Goal: Entertainment & Leisure: Browse casually

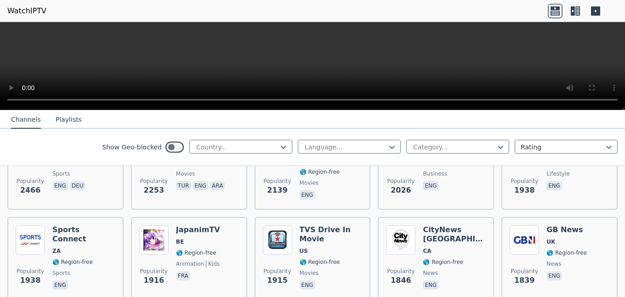
scroll to position [210, 0]
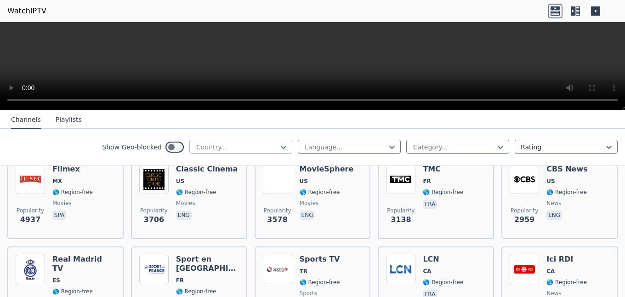
click at [216, 144] on div at bounding box center [237, 147] width 84 height 9
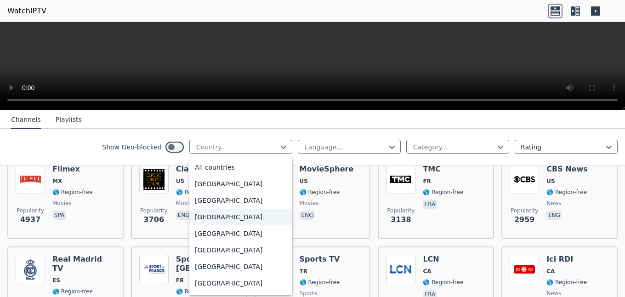
click at [237, 218] on div "[GEOGRAPHIC_DATA]" at bounding box center [240, 217] width 103 height 17
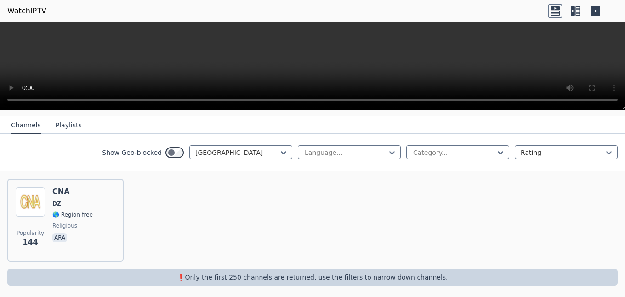
scroll to position [98, 0]
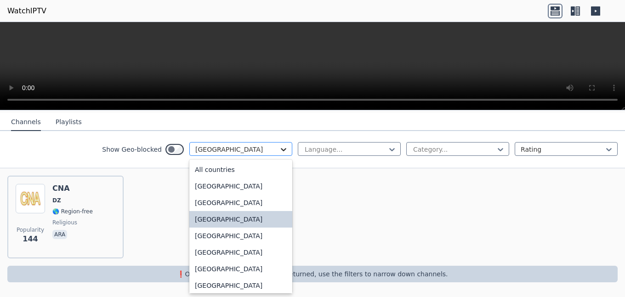
click at [283, 148] on icon at bounding box center [283, 149] width 9 height 9
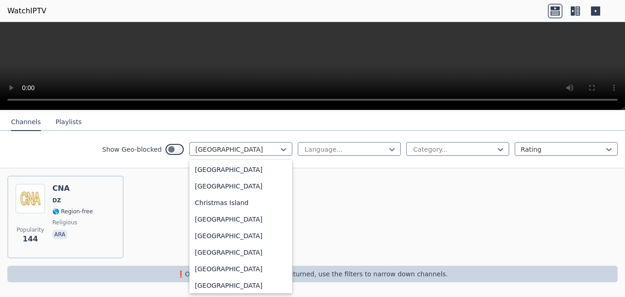
scroll to position [839, 0]
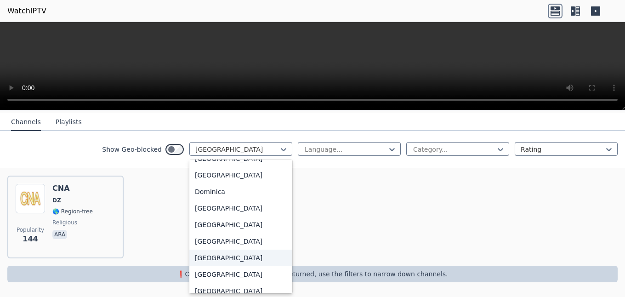
click at [235, 265] on div "[GEOGRAPHIC_DATA]" at bounding box center [240, 258] width 103 height 17
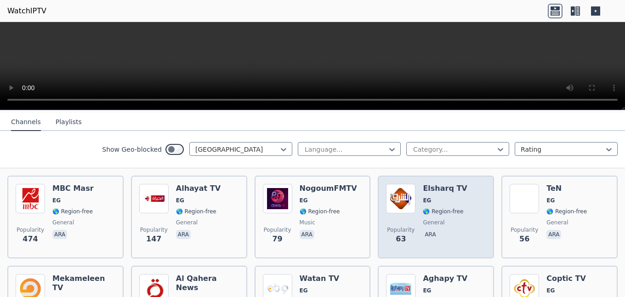
click at [436, 203] on span "EG" at bounding box center [445, 200] width 44 height 7
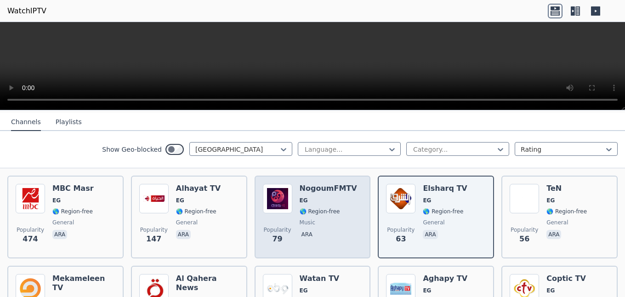
click at [322, 209] on span "🌎 Region-free" at bounding box center [320, 211] width 40 height 7
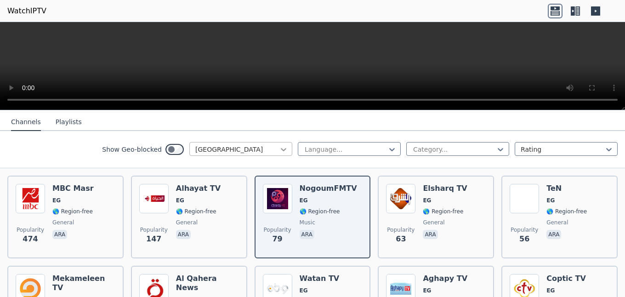
click at [287, 149] on icon at bounding box center [283, 149] width 9 height 9
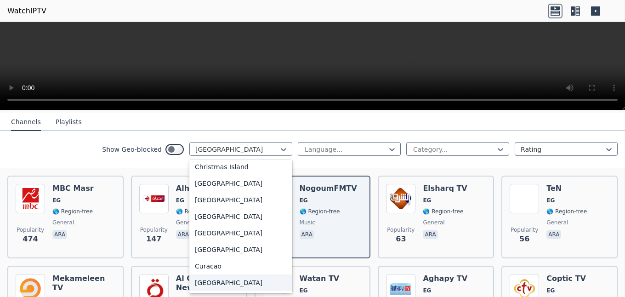
scroll to position [717, 0]
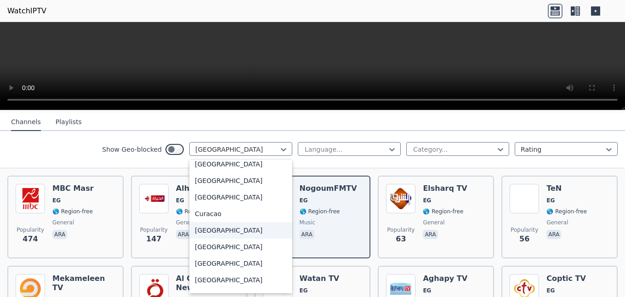
click at [213, 235] on div "[GEOGRAPHIC_DATA]" at bounding box center [240, 230] width 103 height 17
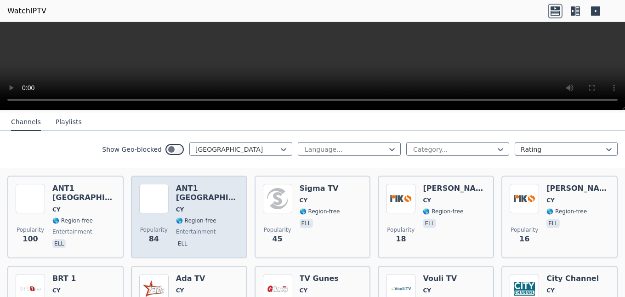
click at [205, 228] on span "entertainment" at bounding box center [196, 231] width 40 height 7
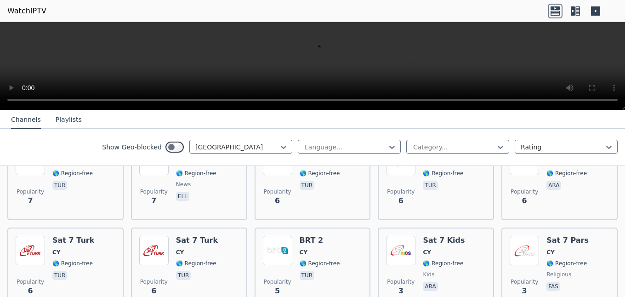
scroll to position [413, 0]
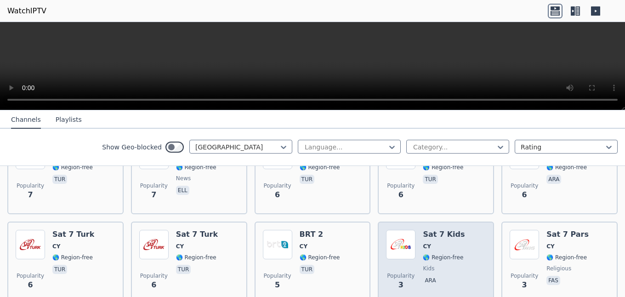
click at [424, 246] on span "CY" at bounding box center [427, 246] width 8 height 7
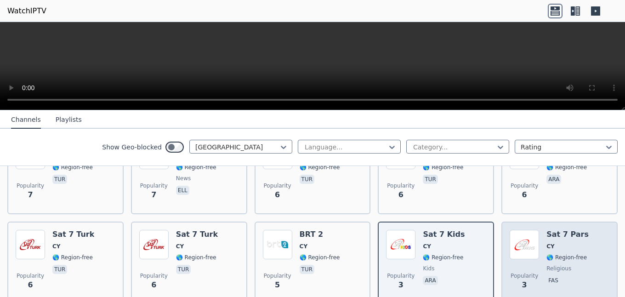
click at [566, 269] on span "religious" at bounding box center [559, 268] width 25 height 7
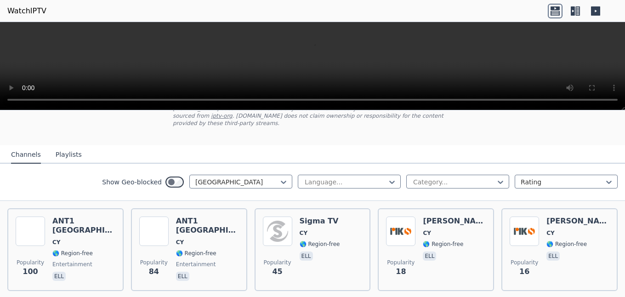
scroll to position [0, 0]
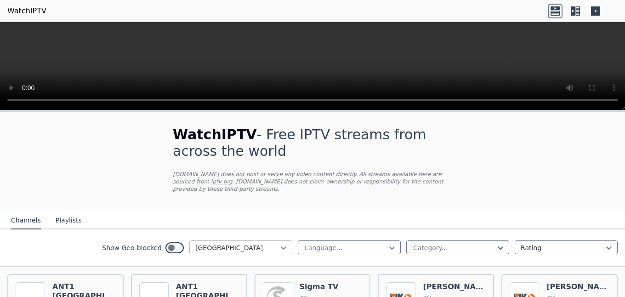
click at [280, 251] on icon at bounding box center [283, 247] width 9 height 9
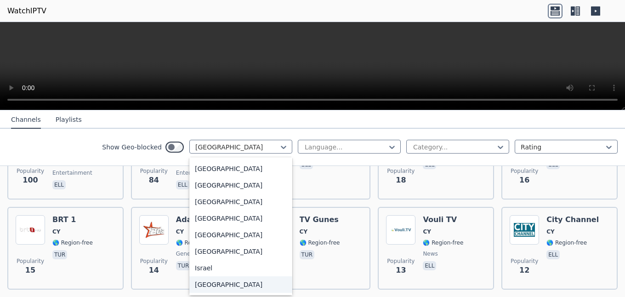
scroll to position [1450, 0]
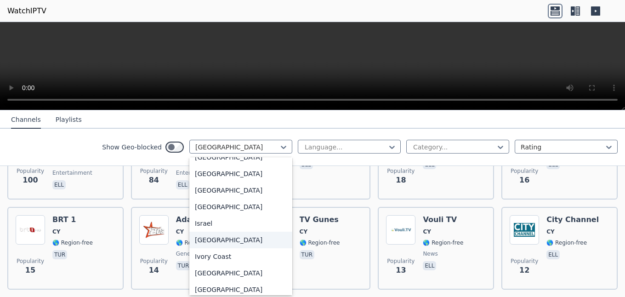
click at [253, 248] on div "[GEOGRAPHIC_DATA]" at bounding box center [240, 240] width 103 height 17
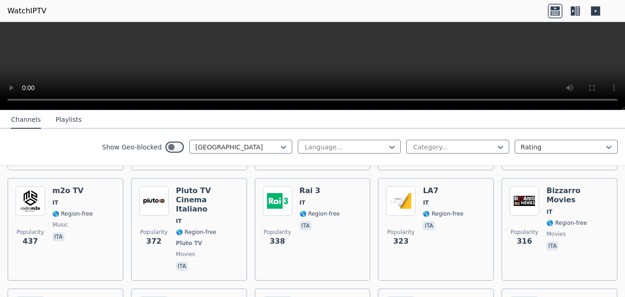
scroll to position [210, 0]
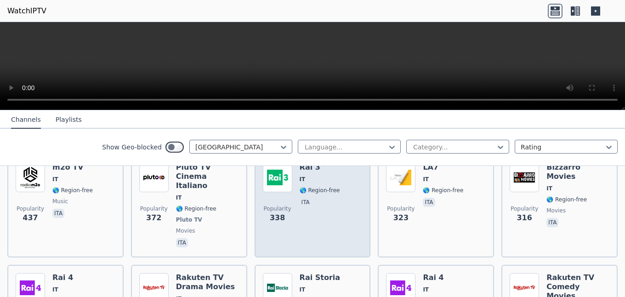
click at [311, 218] on div "Rai 3 IT 🌎 Region-free ita" at bounding box center [320, 206] width 40 height 86
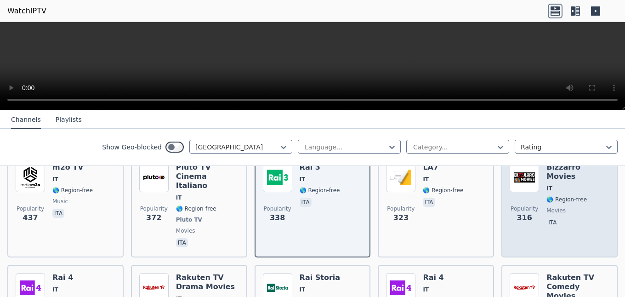
click at [541, 194] on div "Popularity 316 [PERSON_NAME] Movies IT 🌎 Region-free movies ita" at bounding box center [560, 206] width 100 height 86
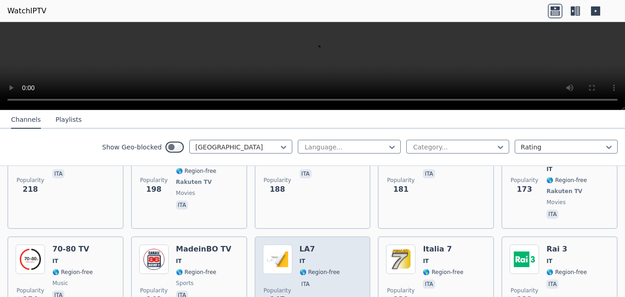
scroll to position [367, 0]
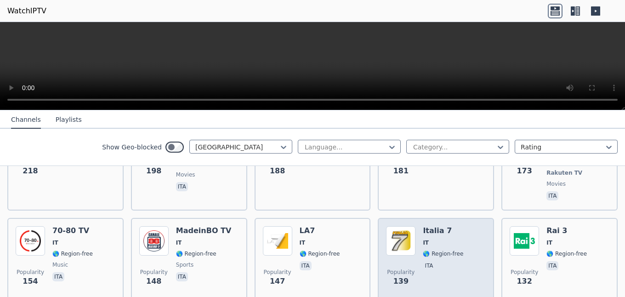
click at [427, 240] on div "Italia 7 IT 🌎 Region-free ita" at bounding box center [443, 259] width 40 height 66
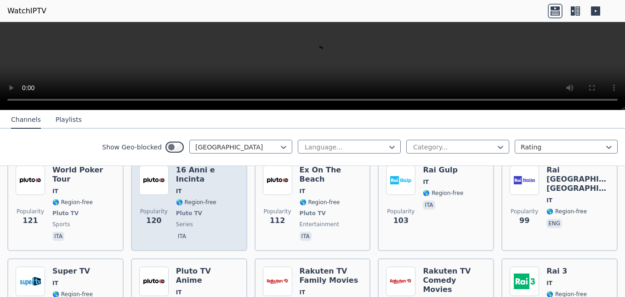
scroll to position [576, 0]
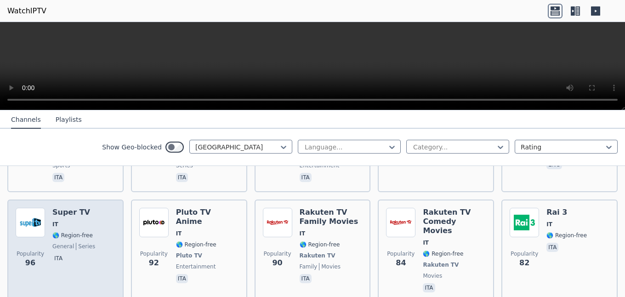
click at [76, 243] on span "series" at bounding box center [85, 246] width 19 height 7
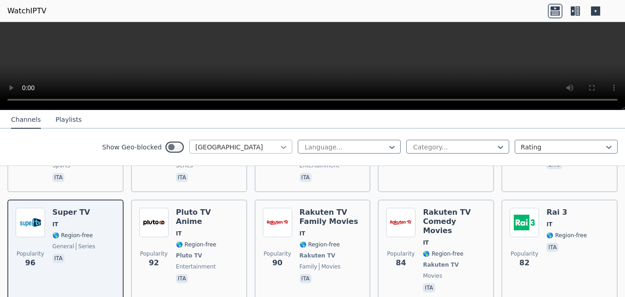
click at [285, 149] on icon at bounding box center [283, 147] width 9 height 9
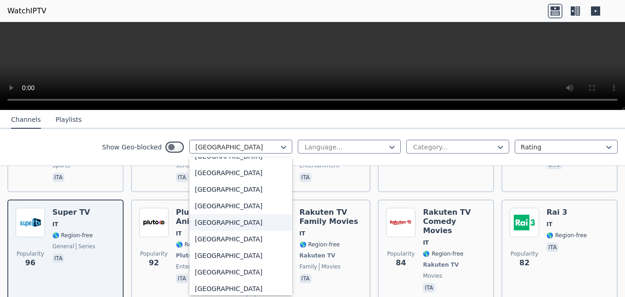
scroll to position [3200, 0]
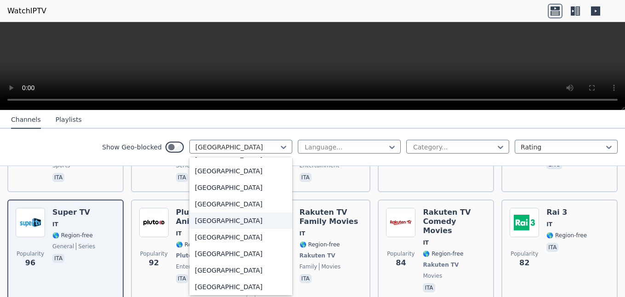
click at [232, 220] on div "[GEOGRAPHIC_DATA]" at bounding box center [240, 220] width 103 height 17
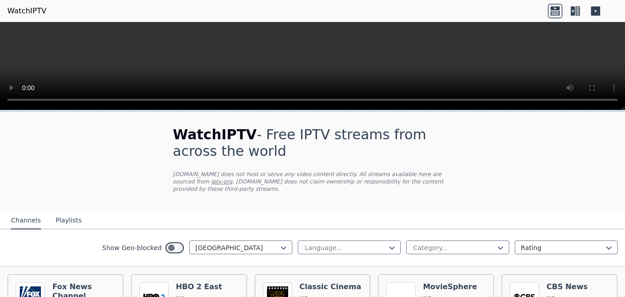
scroll to position [157, 0]
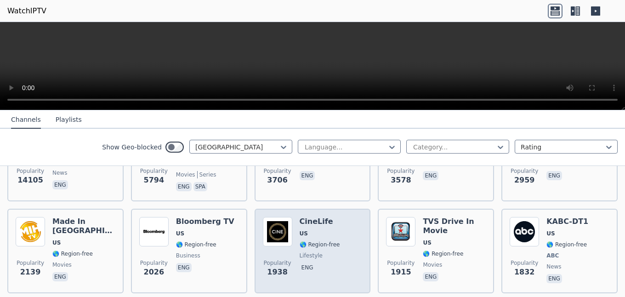
click at [308, 234] on span "US" at bounding box center [320, 233] width 40 height 7
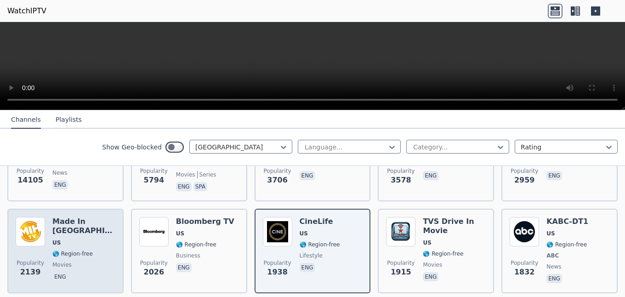
click at [47, 230] on div "Popularity 2139 Made In [GEOGRAPHIC_DATA] [GEOGRAPHIC_DATA] 🌎 Region-free movie…" at bounding box center [66, 251] width 100 height 68
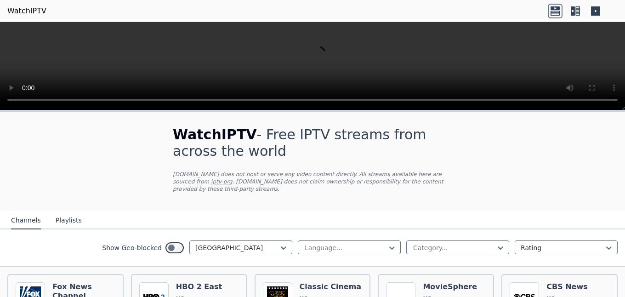
scroll to position [105, 0]
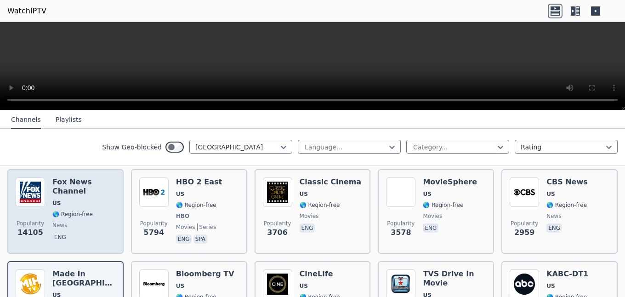
click at [46, 196] on div "Popularity 14105 [PERSON_NAME] US 🌎 Region-free news eng" at bounding box center [66, 211] width 100 height 68
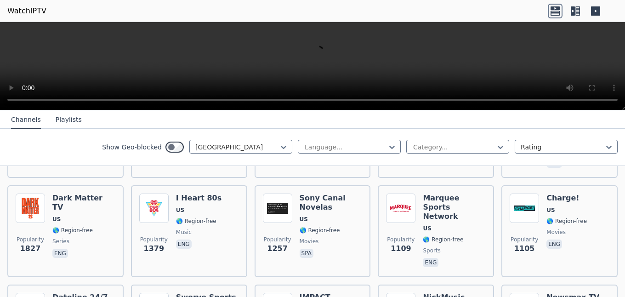
scroll to position [262, 0]
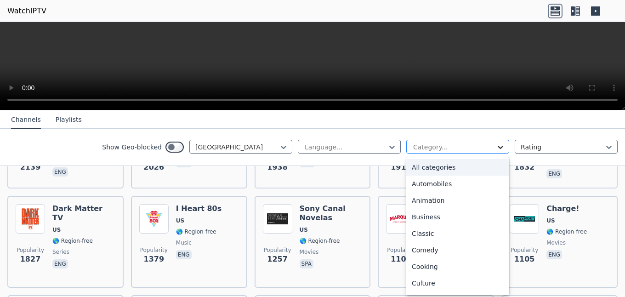
click at [499, 149] on icon at bounding box center [500, 147] width 9 height 9
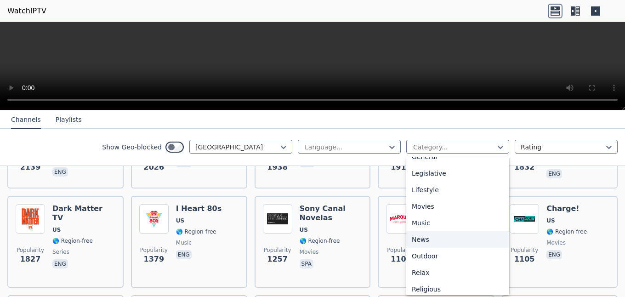
scroll to position [210, 0]
click at [465, 224] on div "Music" at bounding box center [457, 222] width 103 height 17
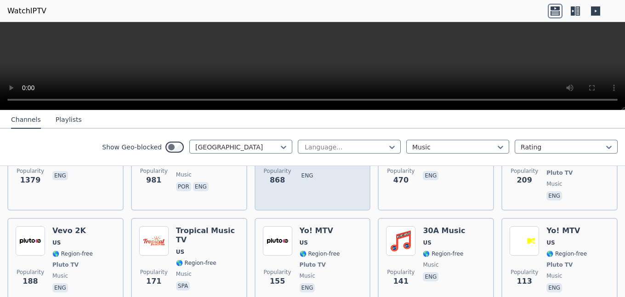
scroll to position [210, 0]
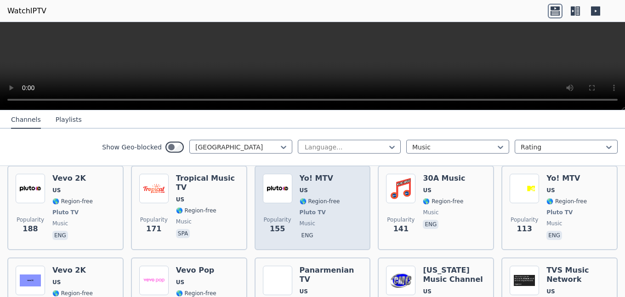
click at [325, 186] on div "Yo! MTV US 🌎 Region-free Pluto TV music eng" at bounding box center [320, 208] width 40 height 68
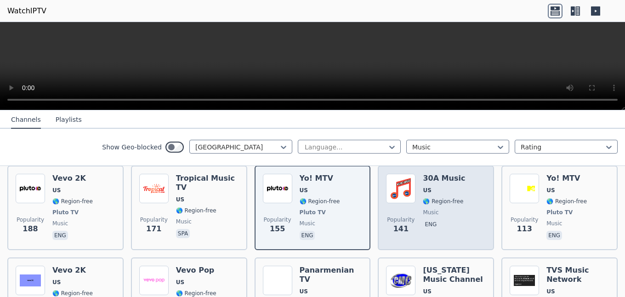
click at [436, 198] on span "🌎 Region-free" at bounding box center [443, 201] width 40 height 7
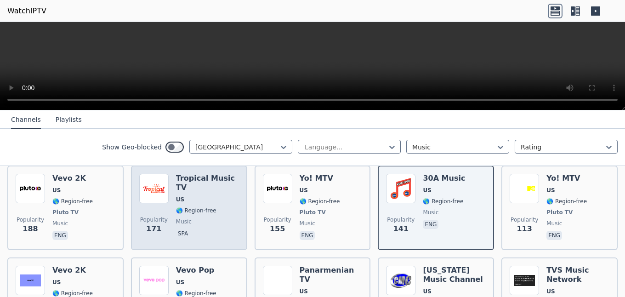
click at [175, 211] on div "Popularity 171 Tropical Music TV US 🌎 Region-free music spa" at bounding box center [189, 208] width 100 height 68
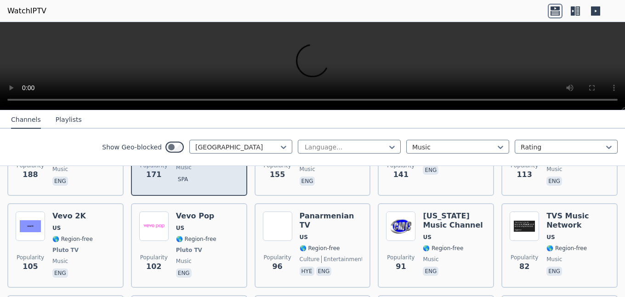
scroll to position [314, 0]
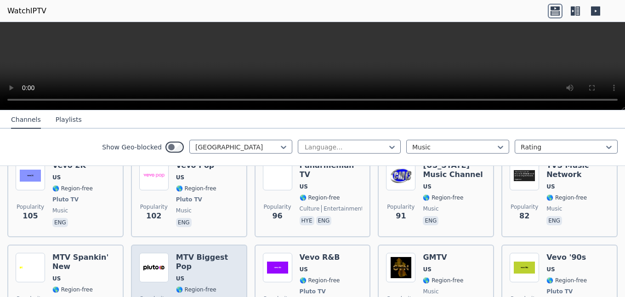
click at [203, 286] on span "🌎 Region-free" at bounding box center [196, 289] width 40 height 7
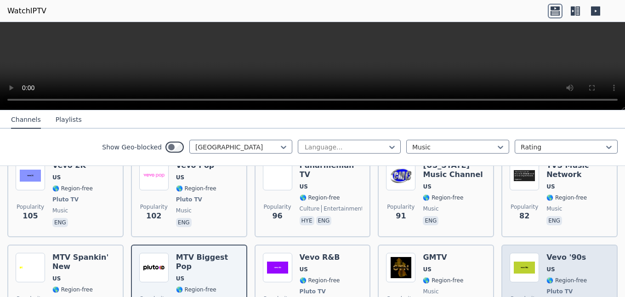
click at [559, 253] on h6 "Vevo '90s" at bounding box center [567, 257] width 40 height 9
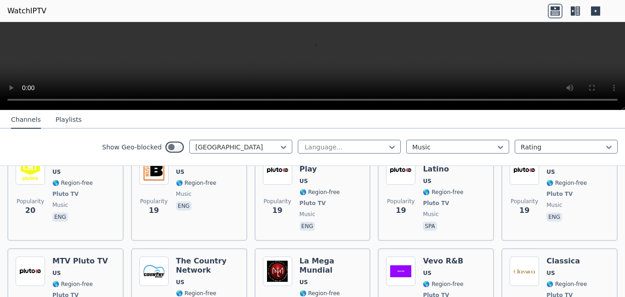
scroll to position [524, 0]
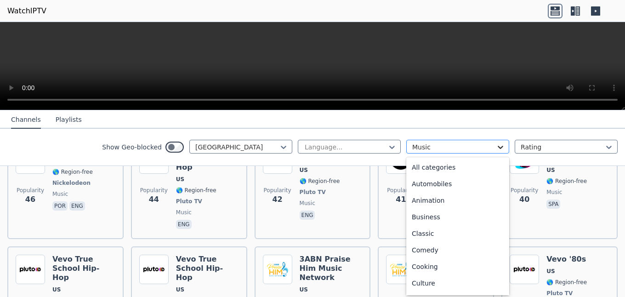
click at [501, 146] on icon at bounding box center [500, 147] width 9 height 9
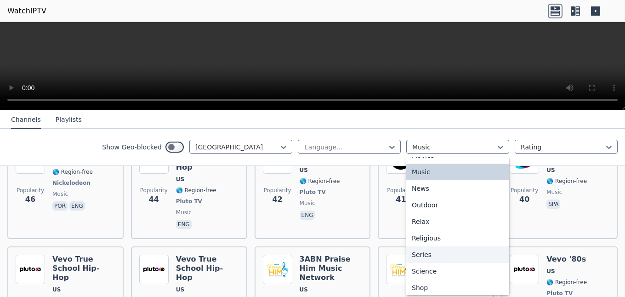
scroll to position [313, 0]
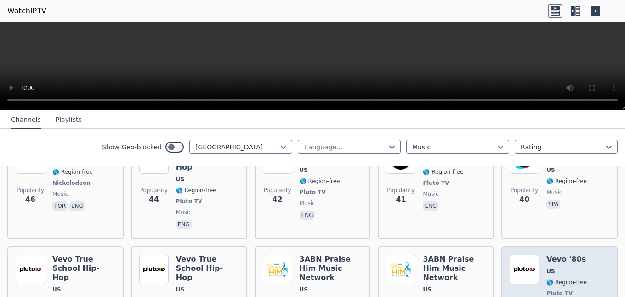
click at [555, 255] on h6 "Vevo '80s" at bounding box center [567, 259] width 40 height 9
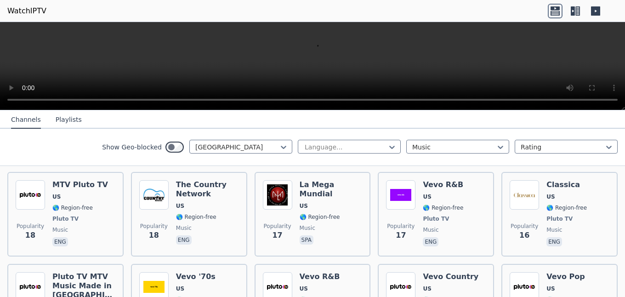
scroll to position [943, 0]
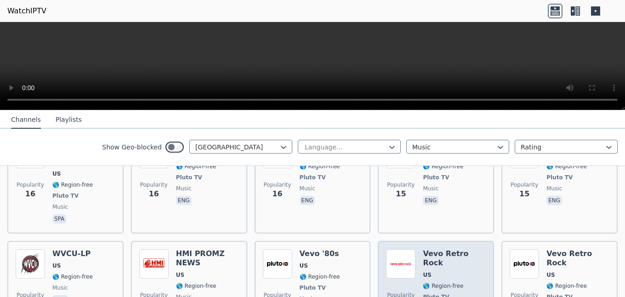
click at [431, 271] on span "US" at bounding box center [427, 274] width 8 height 7
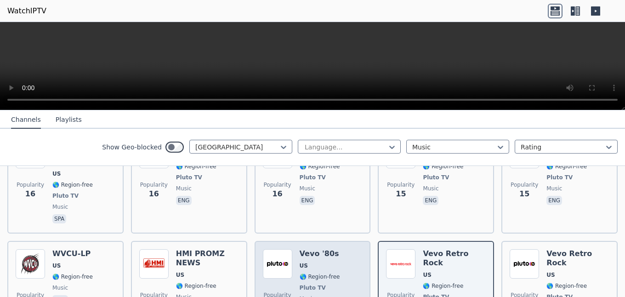
click at [297, 262] on div "Popularity 14 Vevo '80s US 🌎 Region-free Pluto TV music eng" at bounding box center [313, 287] width 100 height 77
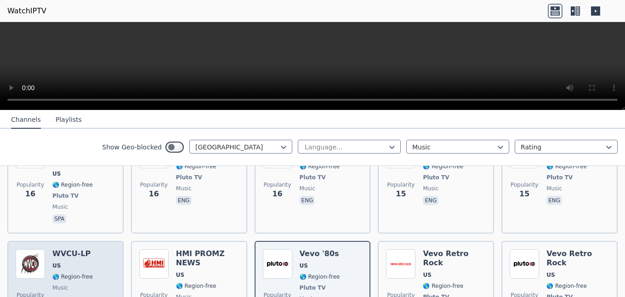
click at [67, 273] on span "🌎 Region-free" at bounding box center [72, 276] width 40 height 7
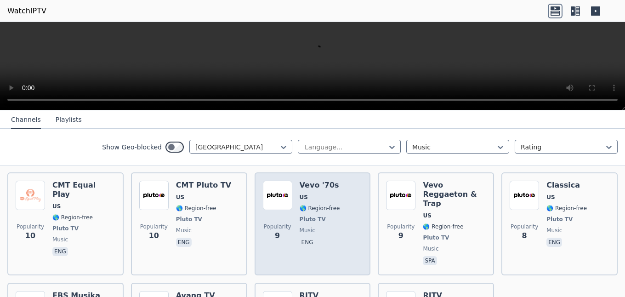
scroll to position [1167, 0]
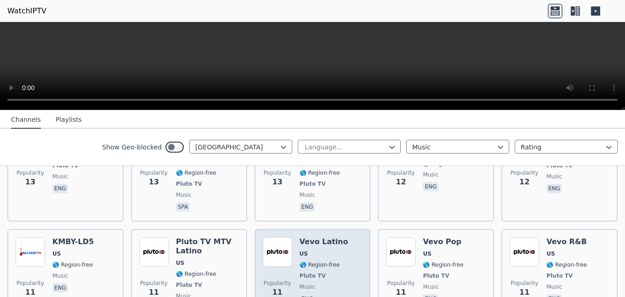
click at [322, 246] on div "Vevo Latino US 🌎 Region-free Pluto TV music eng" at bounding box center [324, 275] width 49 height 77
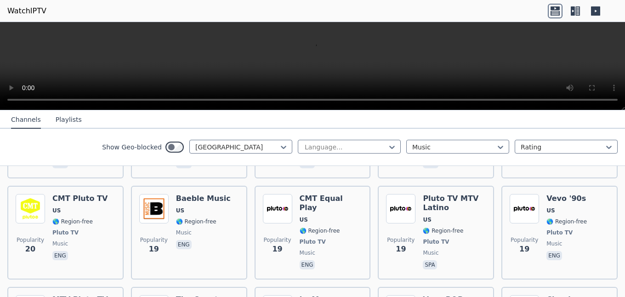
scroll to position [485, 0]
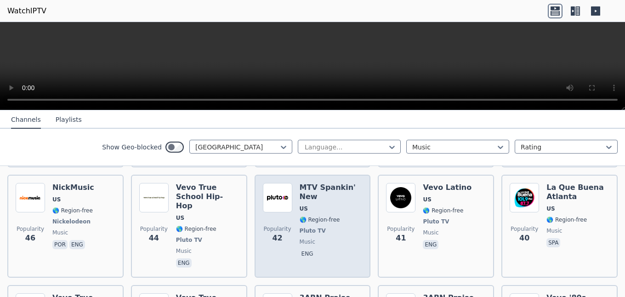
drag, startPoint x: 308, startPoint y: 211, endPoint x: 317, endPoint y: 215, distance: 10.3
click at [309, 216] on span "🌎 Region-free" at bounding box center [320, 219] width 40 height 7
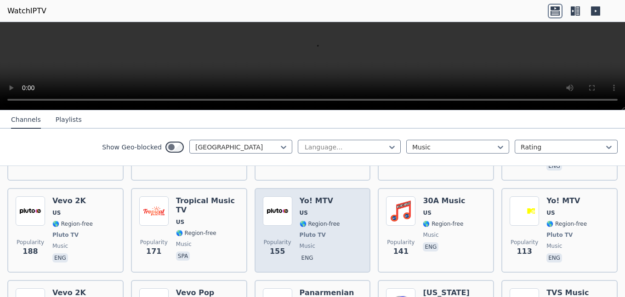
scroll to position [171, 0]
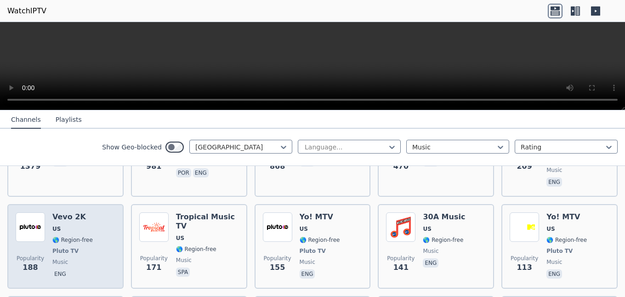
click at [61, 236] on span "🌎 Region-free" at bounding box center [72, 239] width 40 height 7
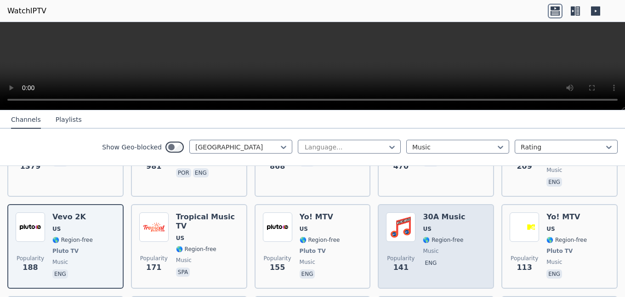
click at [451, 247] on div "30A Music US 🌎 Region-free music eng" at bounding box center [444, 246] width 42 height 68
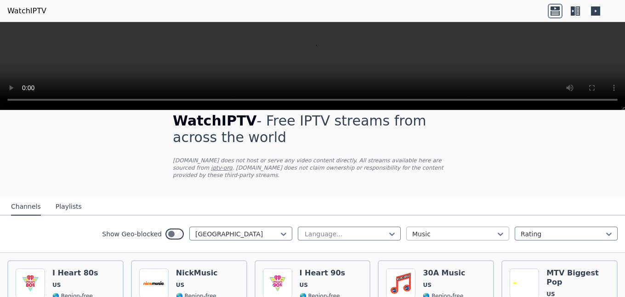
scroll to position [0, 0]
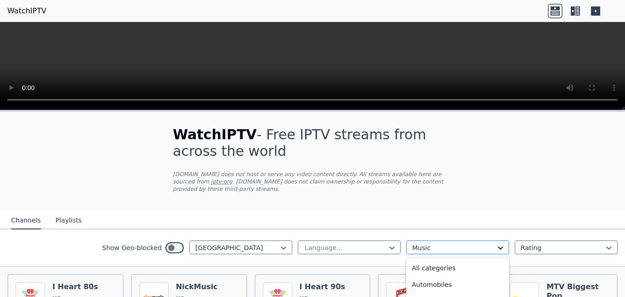
click at [502, 249] on icon at bounding box center [500, 247] width 9 height 9
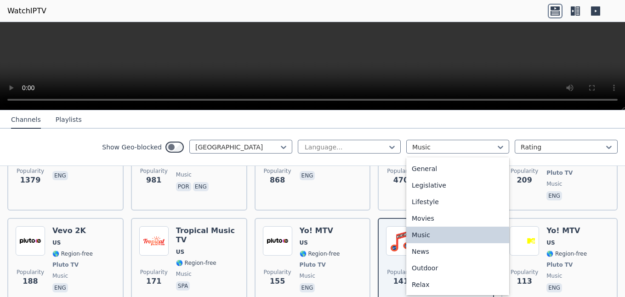
scroll to position [98, 0]
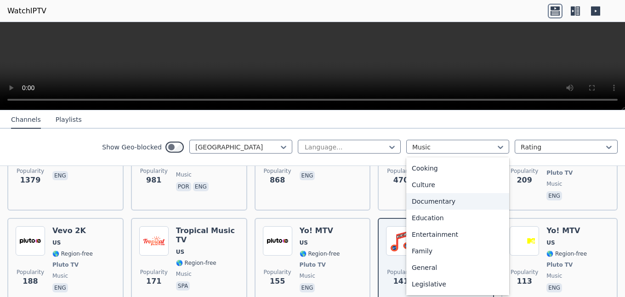
click at [437, 200] on div "Documentary" at bounding box center [457, 201] width 103 height 17
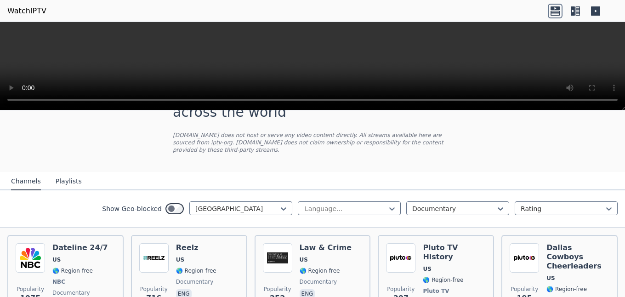
scroll to position [105, 0]
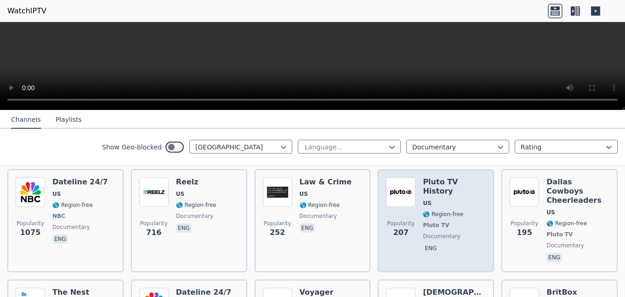
click at [441, 185] on h6 "Pluto TV History" at bounding box center [454, 186] width 63 height 18
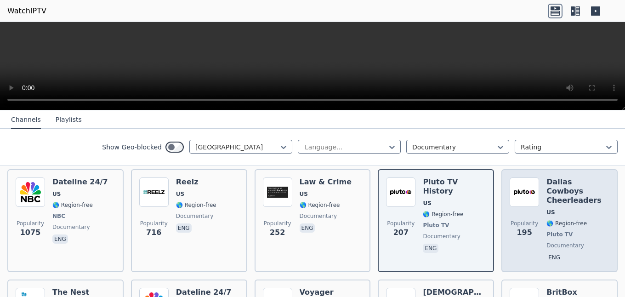
click at [566, 196] on div "Dallas Cowboys Cheerleaders US 🌎 Region-free Pluto TV documentary eng" at bounding box center [578, 220] width 63 height 86
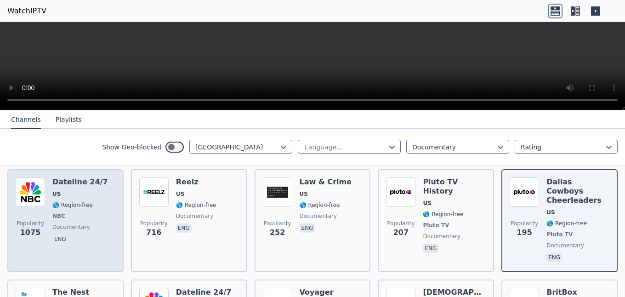
click at [67, 222] on div "Dateline 24/7 US 🌎 Region-free NBC documentary eng" at bounding box center [80, 220] width 56 height 86
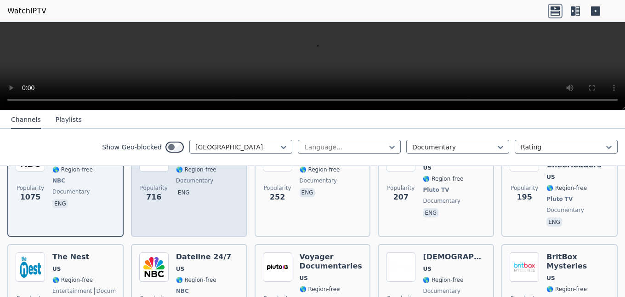
scroll to position [157, 0]
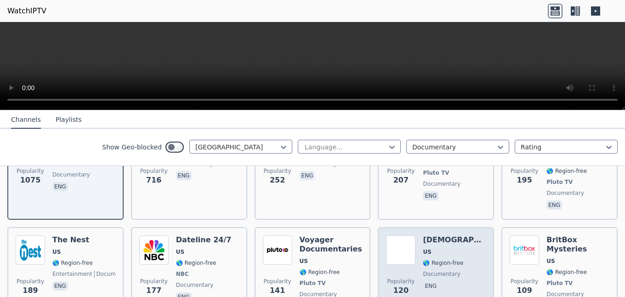
click at [423, 259] on span "🌎 Region-free" at bounding box center [443, 262] width 40 height 7
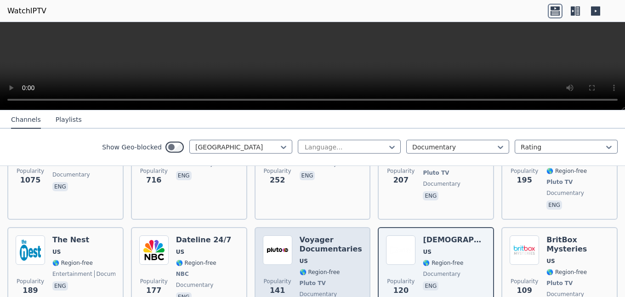
click at [299, 264] on div "Popularity 141 Voyager Documentaries US 🌎 Region-free Pluto TV documentary eng" at bounding box center [313, 273] width 100 height 77
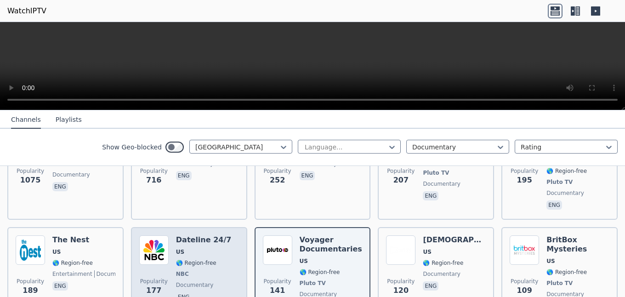
click at [204, 259] on span "🌎 Region-free" at bounding box center [196, 262] width 40 height 7
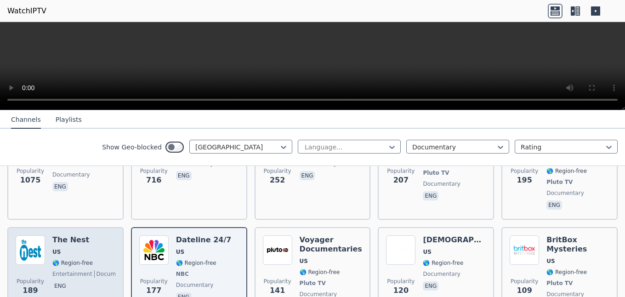
click at [69, 248] on span "US" at bounding box center [83, 251] width 63 height 7
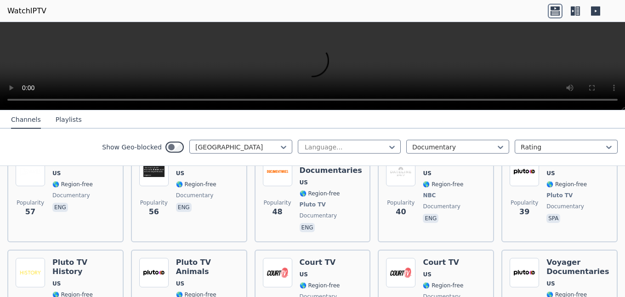
scroll to position [472, 0]
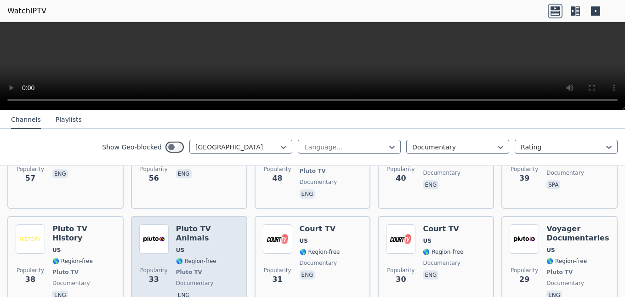
click at [216, 248] on div "Pluto TV Animals US 🌎 Region-free Pluto TV documentary eng" at bounding box center [207, 262] width 63 height 77
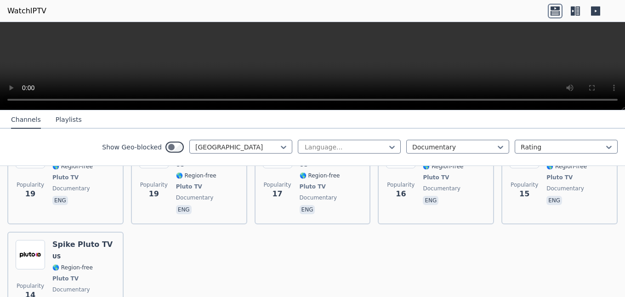
scroll to position [900, 0]
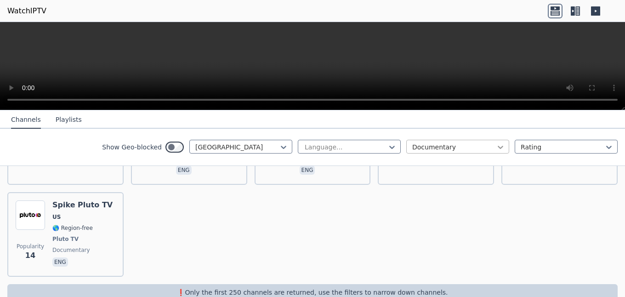
click at [497, 145] on icon at bounding box center [500, 147] width 9 height 9
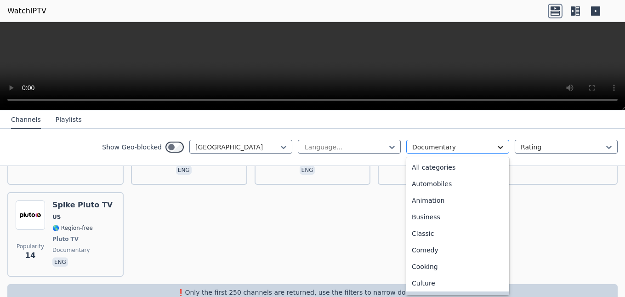
scroll to position [0, 0]
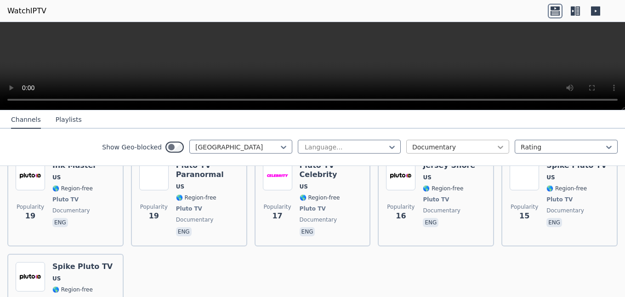
scroll to position [900, 0]
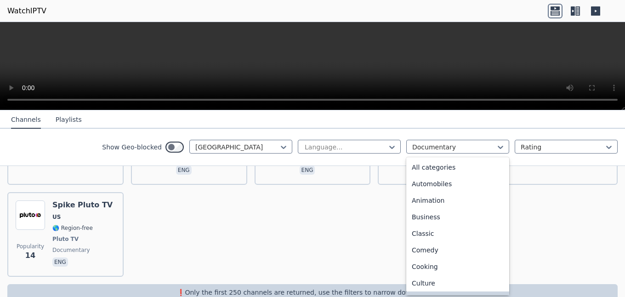
scroll to position [0, 0]
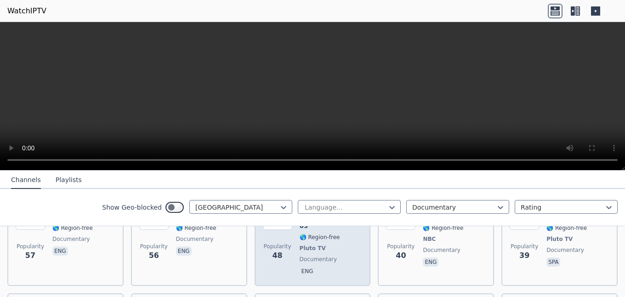
scroll to position [472, 0]
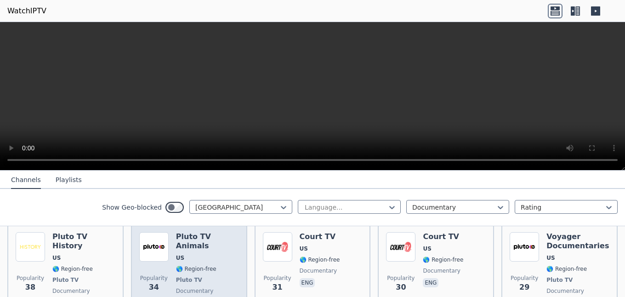
click at [208, 262] on span "US" at bounding box center [207, 257] width 63 height 7
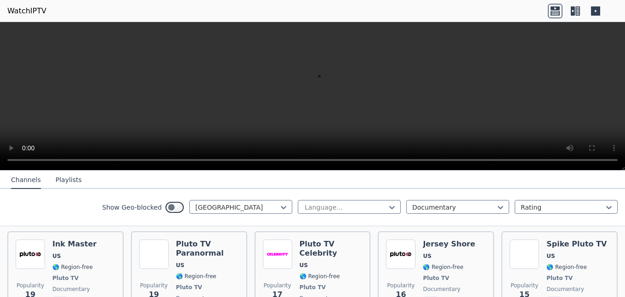
scroll to position [960, 0]
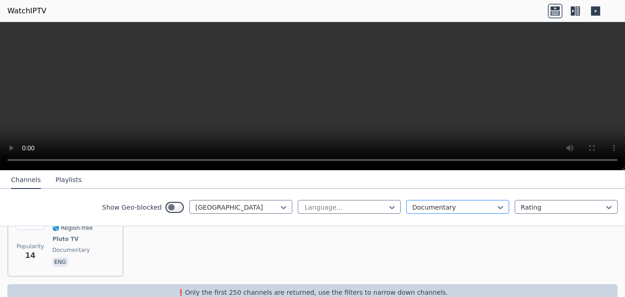
click at [471, 210] on div at bounding box center [454, 207] width 84 height 9
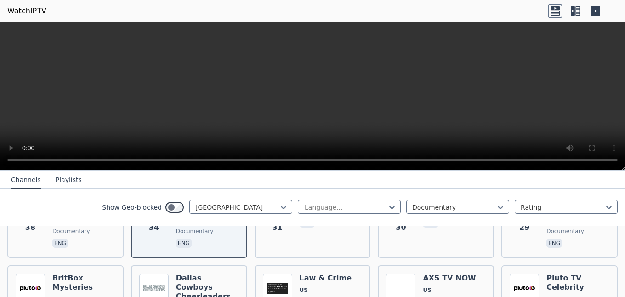
scroll to position [960, 0]
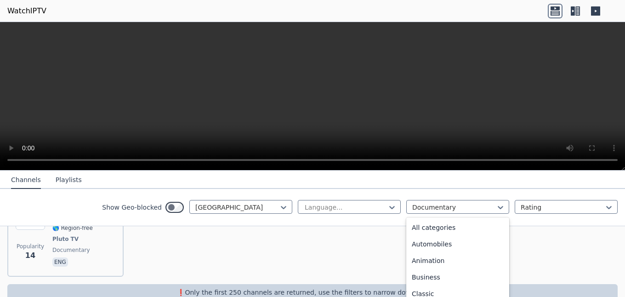
scroll to position [0, 0]
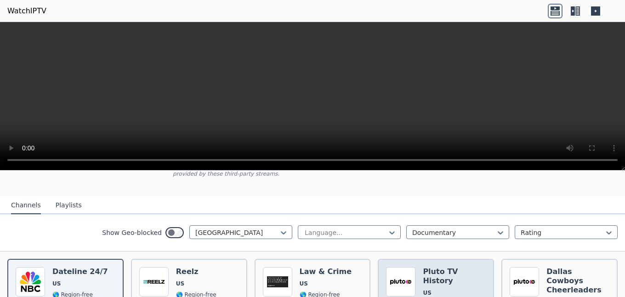
scroll to position [52, 0]
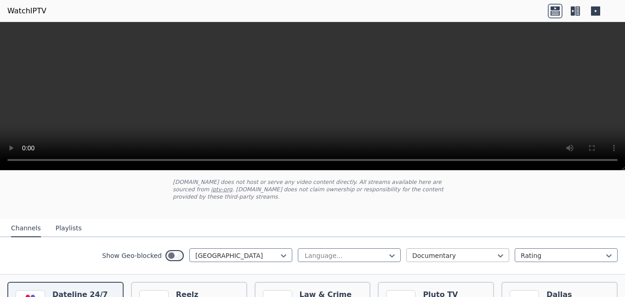
click at [473, 253] on div at bounding box center [454, 255] width 84 height 9
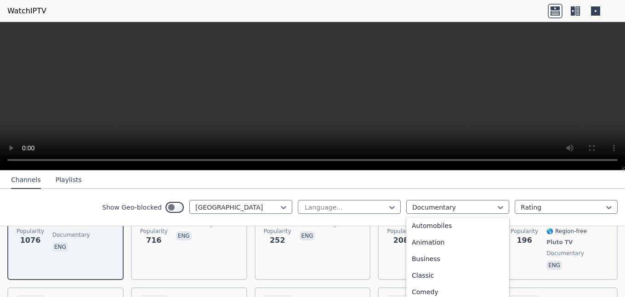
scroll to position [71, 0]
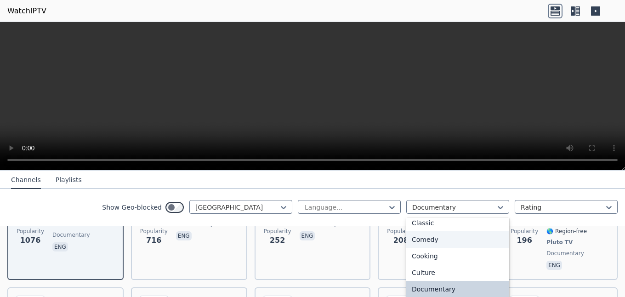
click at [432, 240] on div "Comedy" at bounding box center [457, 239] width 103 height 17
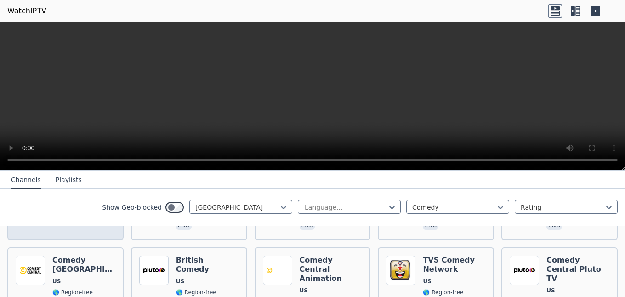
scroll to position [210, 0]
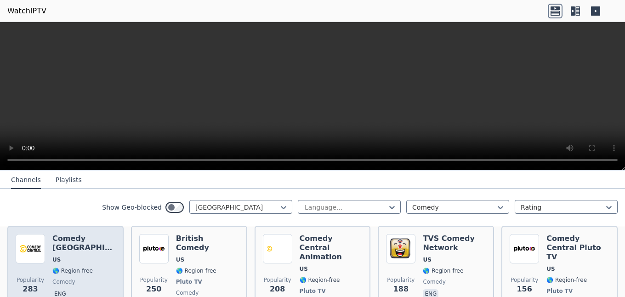
click at [60, 240] on h6 "Comedy [GEOGRAPHIC_DATA]" at bounding box center [83, 243] width 63 height 18
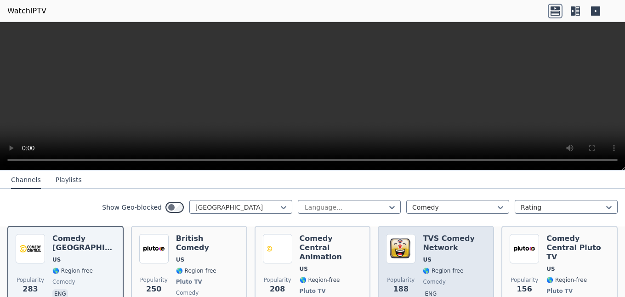
click at [449, 255] on div "TVS Comedy Network US 🌎 Region-free comedy eng" at bounding box center [454, 277] width 63 height 86
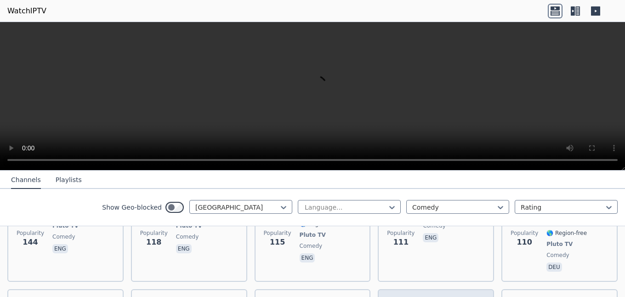
scroll to position [419, 0]
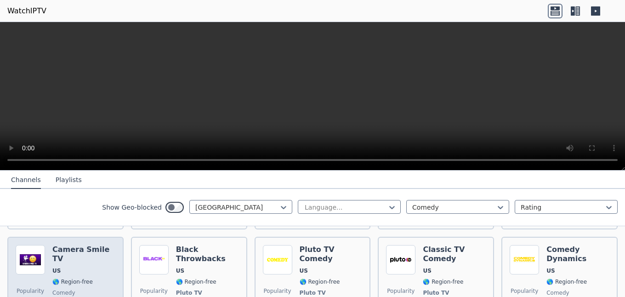
click at [77, 260] on div "Camera Smile TV US 🌎 Region-free comedy eng" at bounding box center [83, 283] width 63 height 77
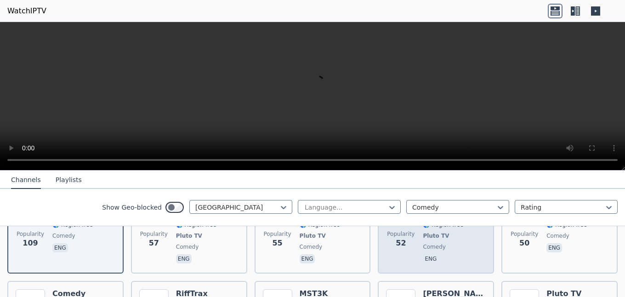
scroll to position [524, 0]
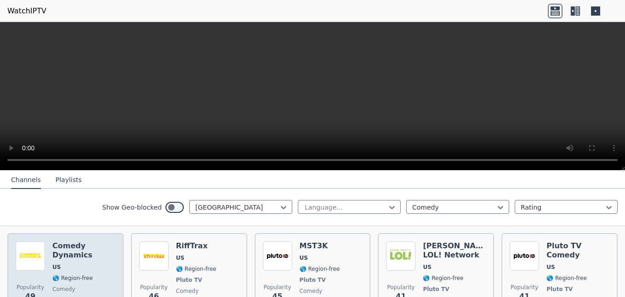
click at [65, 245] on div "Comedy Dynamics US 🌎 Region-free comedy eng" at bounding box center [83, 279] width 63 height 77
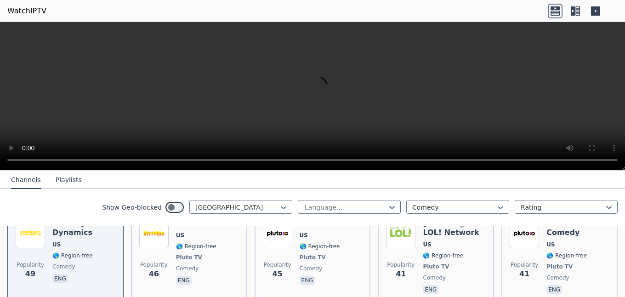
scroll to position [232, 0]
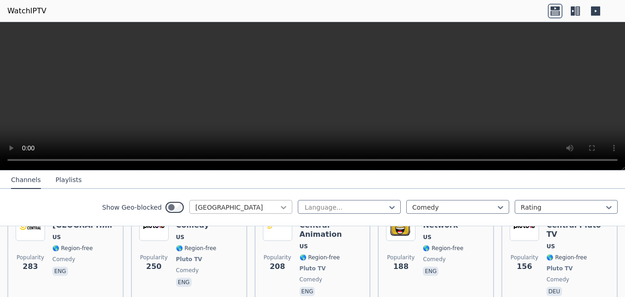
click at [285, 207] on icon at bounding box center [284, 207] width 6 height 3
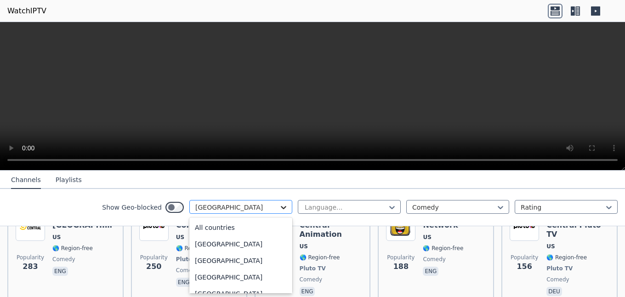
scroll to position [3139, 0]
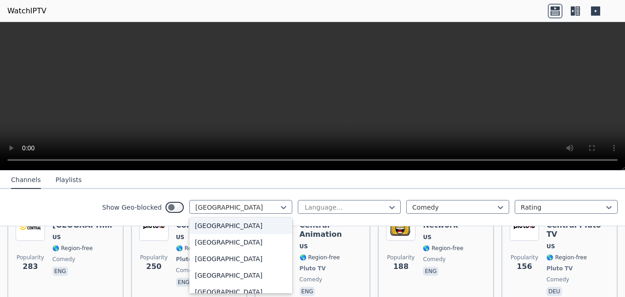
click at [210, 231] on div "[GEOGRAPHIC_DATA]" at bounding box center [240, 225] width 103 height 17
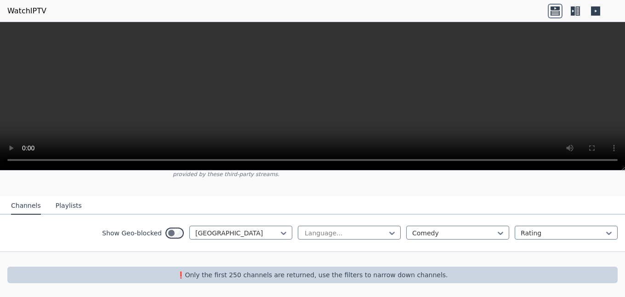
scroll to position [76, 0]
click at [502, 232] on icon at bounding box center [501, 232] width 6 height 3
drag, startPoint x: 452, startPoint y: 227, endPoint x: 446, endPoint y: 220, distance: 9.8
click at [455, 228] on div at bounding box center [454, 232] width 84 height 9
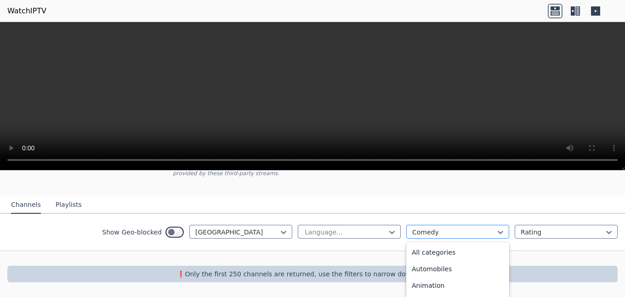
click at [481, 234] on div at bounding box center [454, 232] width 84 height 9
click at [443, 251] on div "All categories" at bounding box center [457, 252] width 103 height 17
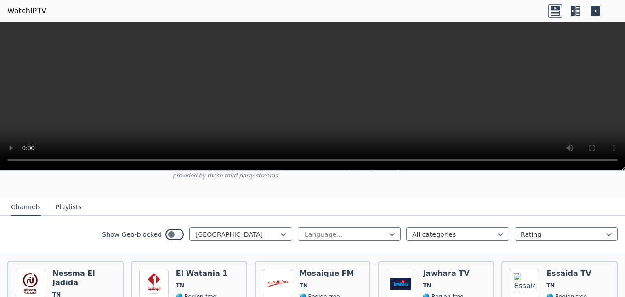
scroll to position [105, 0]
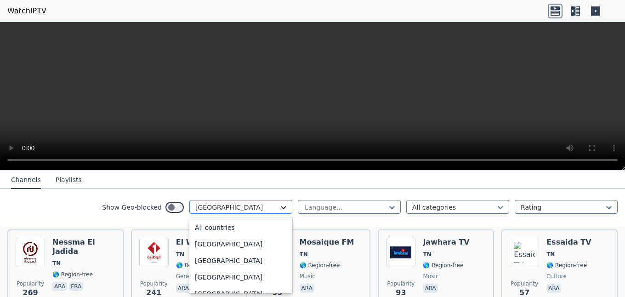
click at [286, 205] on icon at bounding box center [283, 207] width 9 height 9
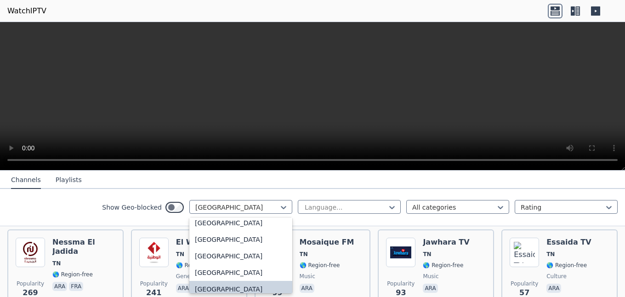
scroll to position [3128, 0]
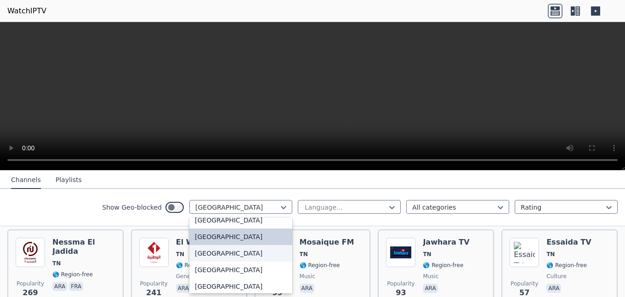
click at [211, 257] on div "[GEOGRAPHIC_DATA]" at bounding box center [240, 253] width 103 height 17
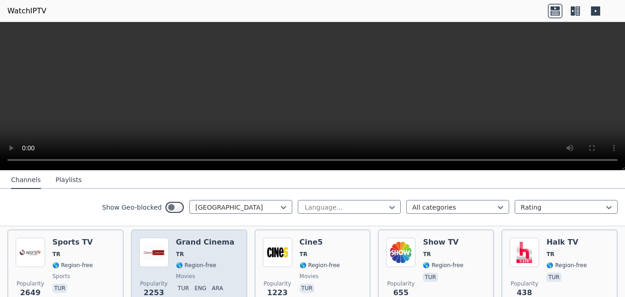
click at [174, 259] on div "Popularity 2253 Grand Cinema TR 🌎 Region-free movies tur eng ara" at bounding box center [189, 271] width 100 height 66
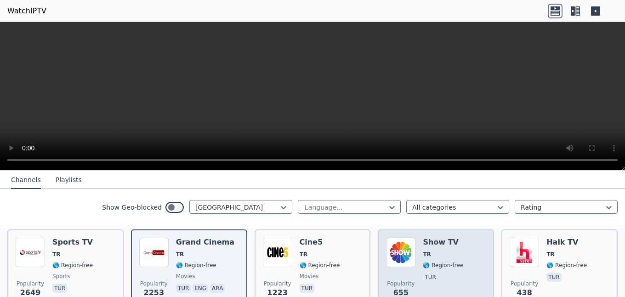
click at [436, 261] on div "Show TV TR 🌎 Region-free tur" at bounding box center [443, 271] width 40 height 66
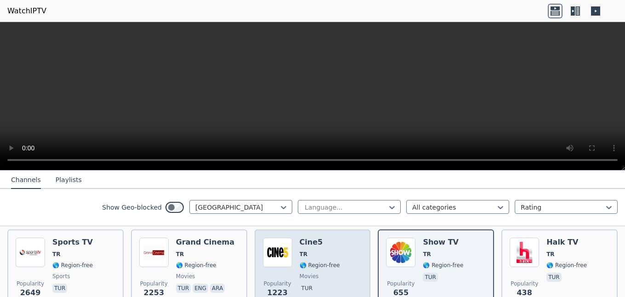
click at [295, 260] on div "Popularity 1223 Cine5 TR 🌎 Region-free movies tur" at bounding box center [313, 271] width 100 height 66
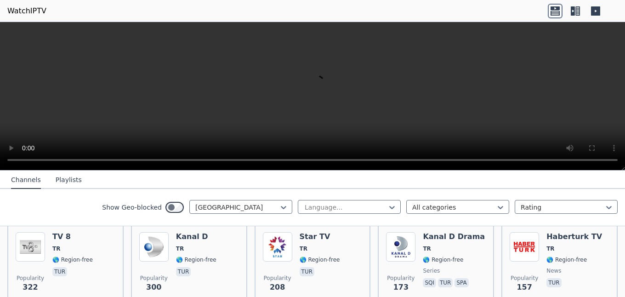
scroll to position [210, 0]
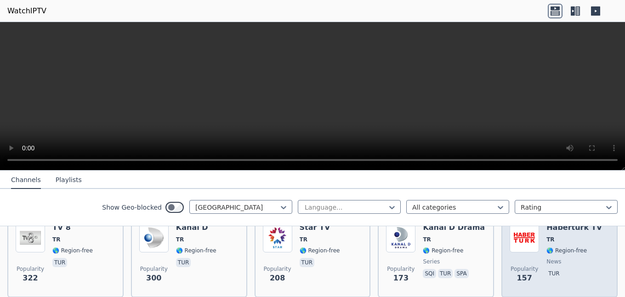
click at [531, 262] on span "Popularity 157" at bounding box center [524, 274] width 29 height 29
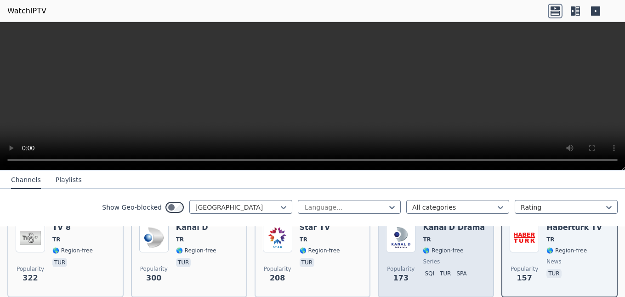
click at [416, 266] on div "Popularity 173 Kanal D Drama TR 🌎 Region-free series sqi tur spa" at bounding box center [436, 256] width 100 height 66
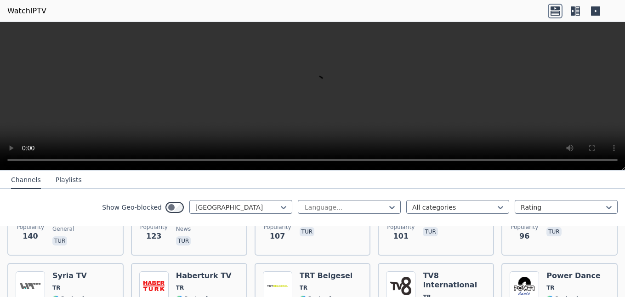
scroll to position [367, 0]
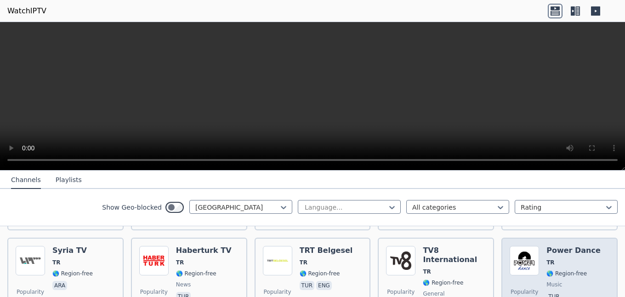
click at [563, 276] on span "🌎 Region-free" at bounding box center [567, 273] width 40 height 7
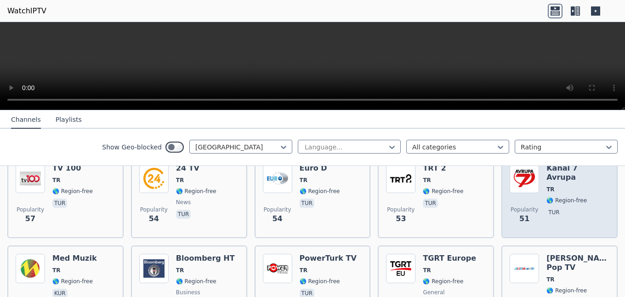
scroll to position [629, 0]
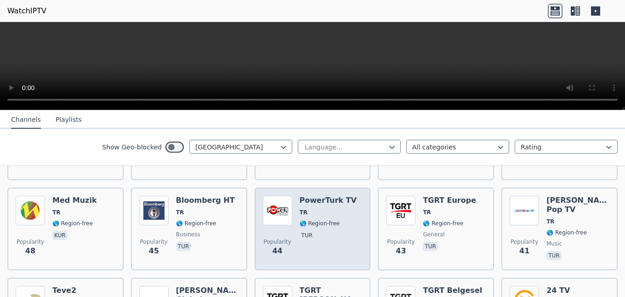
click at [308, 227] on span "🌎 Region-free" at bounding box center [320, 223] width 40 height 7
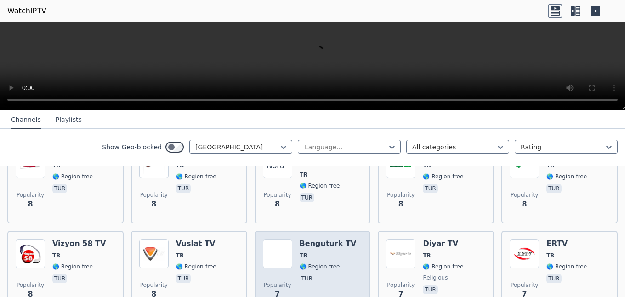
scroll to position [2682, 0]
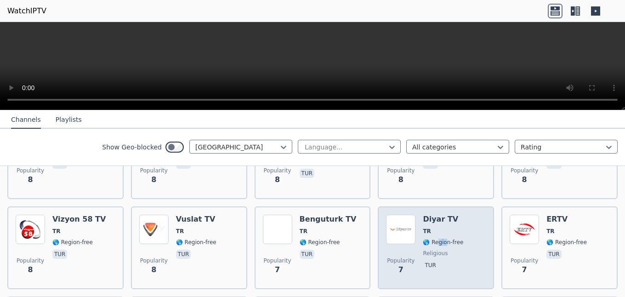
click at [438, 240] on span "🌎 Region-free" at bounding box center [443, 242] width 40 height 7
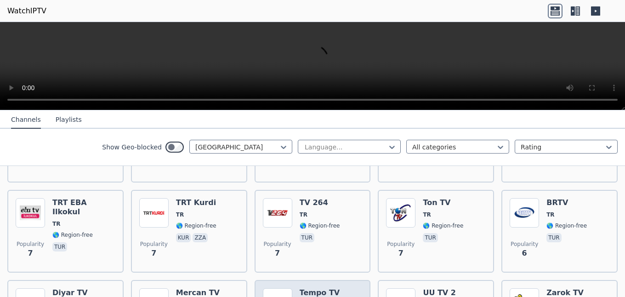
scroll to position [2879, 0]
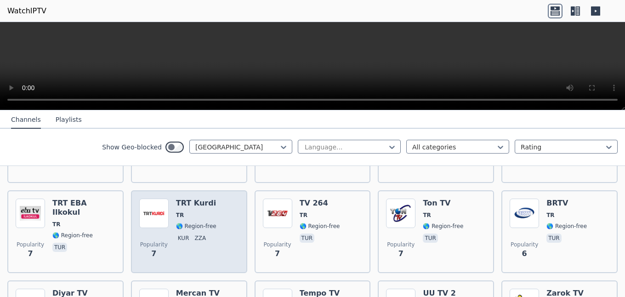
click at [217, 224] on div "Popularity 7 TRT Kurdi TR 🌎 Region-free kur zza" at bounding box center [189, 232] width 100 height 66
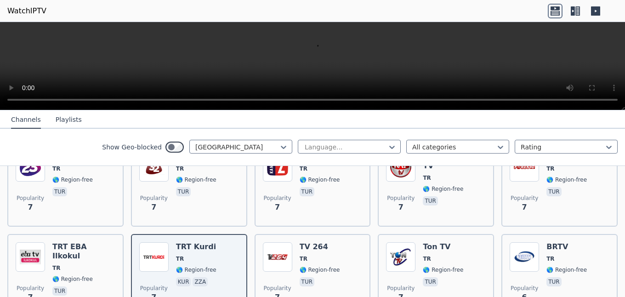
scroll to position [2840, 0]
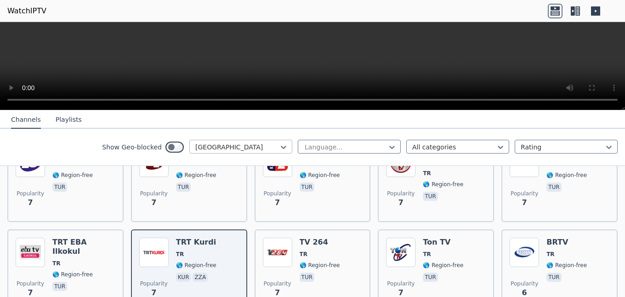
click at [285, 142] on div at bounding box center [283, 147] width 9 height 14
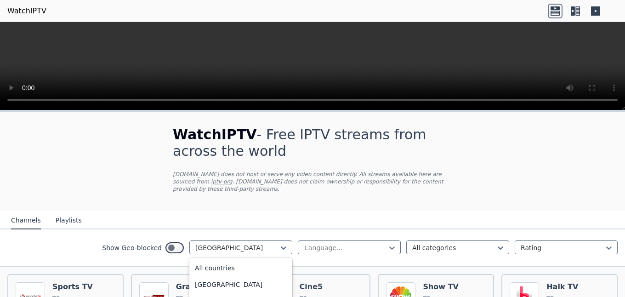
scroll to position [3040, 0]
click at [286, 245] on icon at bounding box center [283, 247] width 9 height 9
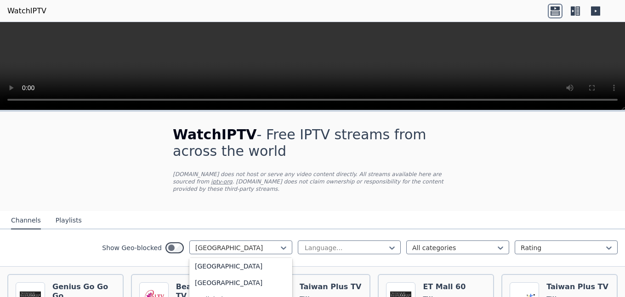
scroll to position [105, 0]
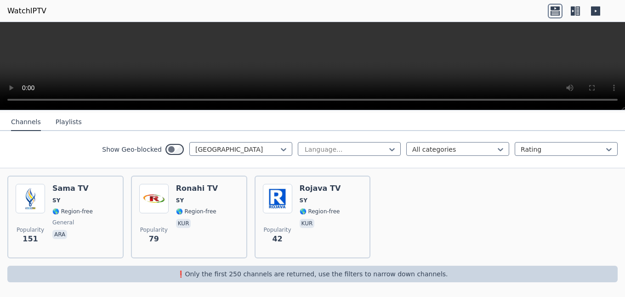
scroll to position [98, 0]
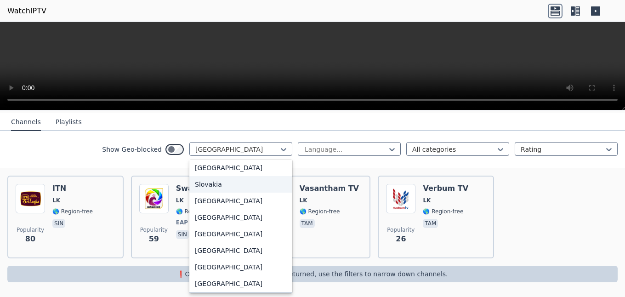
scroll to position [2756, 0]
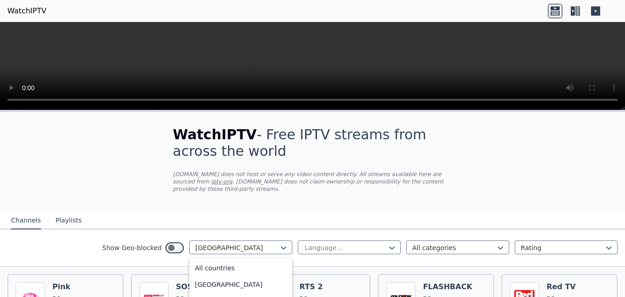
scroll to position [2609, 0]
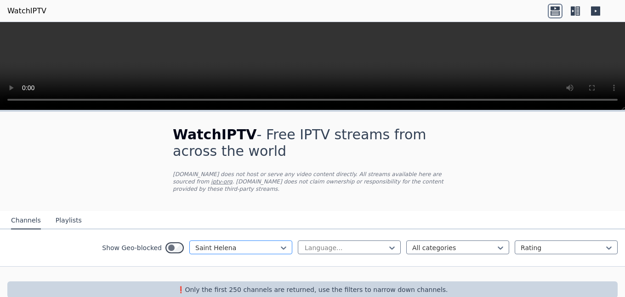
click at [288, 248] on div "Saint Helena" at bounding box center [240, 247] width 103 height 14
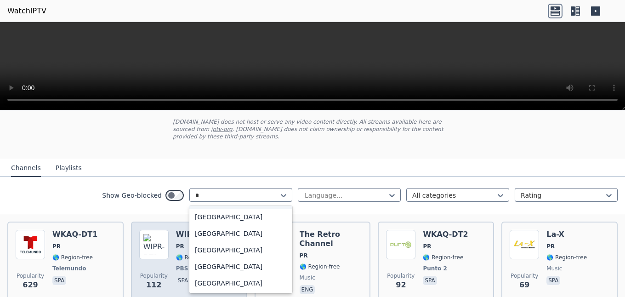
scroll to position [15, 0]
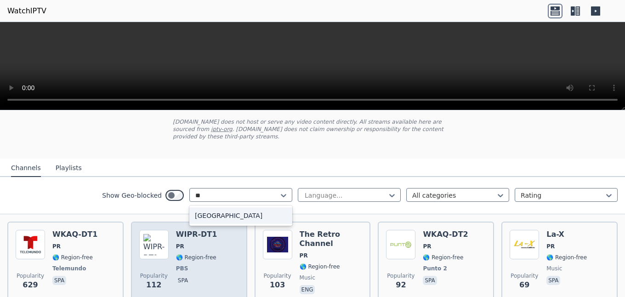
type input "***"
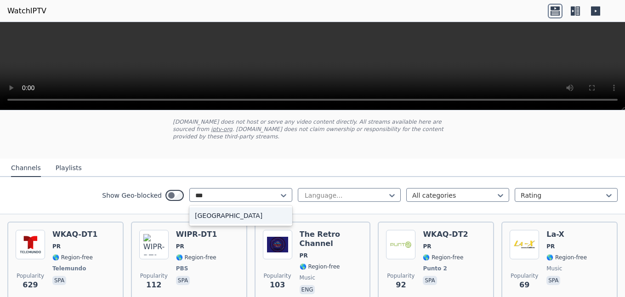
click at [232, 216] on div "[GEOGRAPHIC_DATA]" at bounding box center [240, 215] width 103 height 17
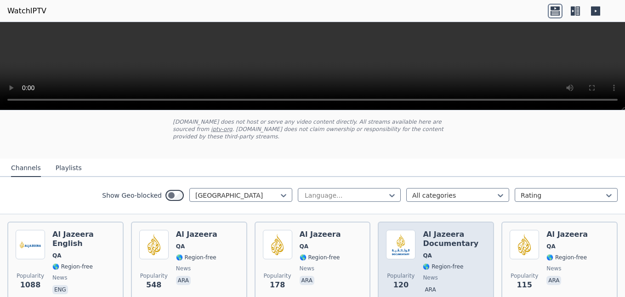
click at [416, 260] on div "Popularity 120 Al Jazeera Documentary QA 🌎 Region-free news ara" at bounding box center [436, 263] width 100 height 66
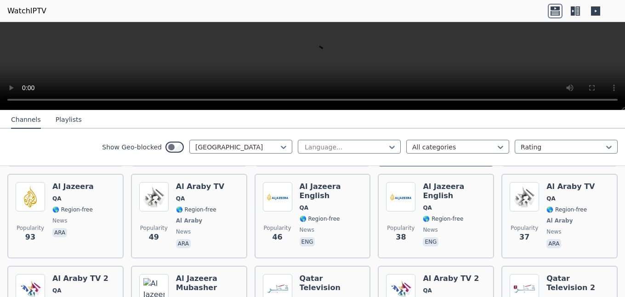
scroll to position [157, 0]
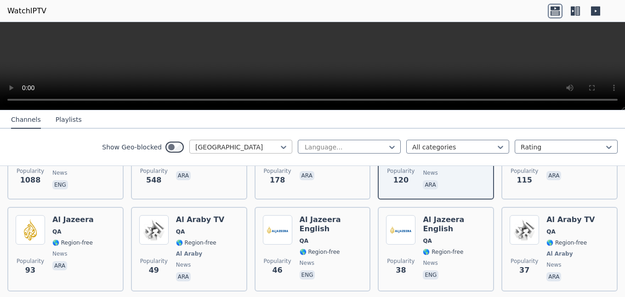
click at [250, 146] on div at bounding box center [237, 147] width 84 height 9
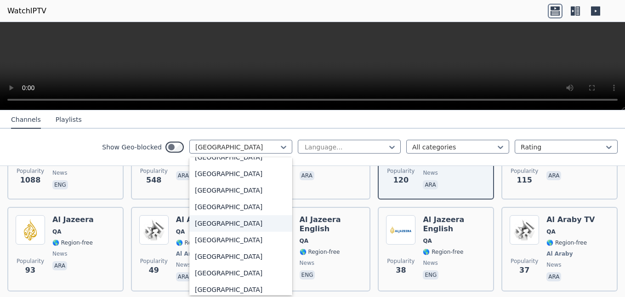
scroll to position [3179, 0]
click at [232, 202] on div "[GEOGRAPHIC_DATA]" at bounding box center [240, 208] width 103 height 17
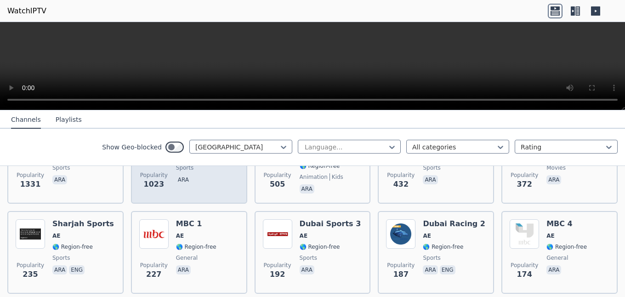
scroll to position [157, 0]
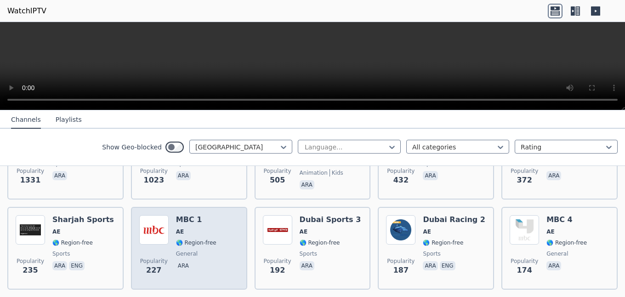
click at [178, 245] on span "🌎 Region-free" at bounding box center [196, 242] width 40 height 7
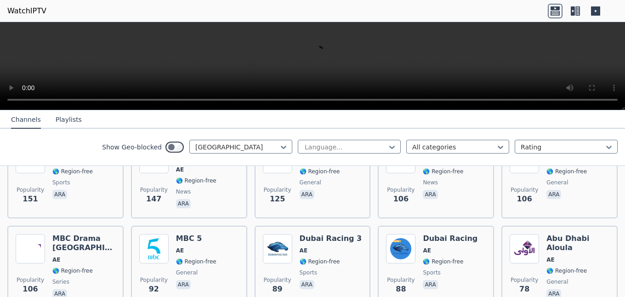
scroll to position [367, 0]
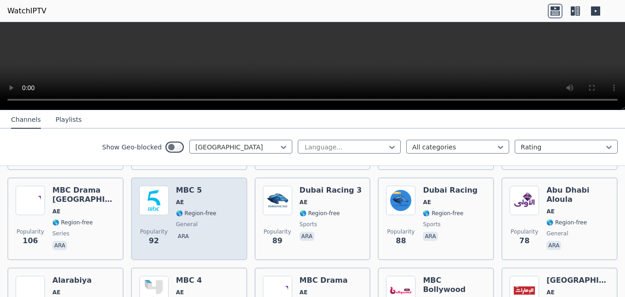
click at [204, 212] on span "🌎 Region-free" at bounding box center [196, 213] width 40 height 7
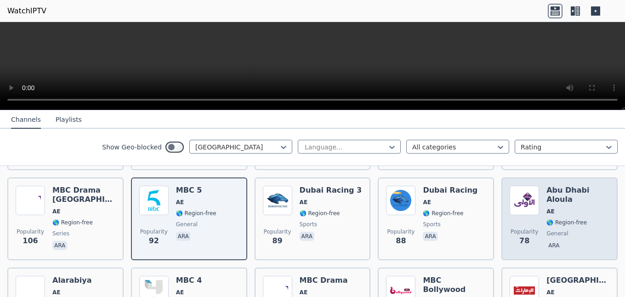
click at [582, 219] on div "Abu Dhabi Aloula AE 🌎 Region-free general ara" at bounding box center [578, 219] width 63 height 66
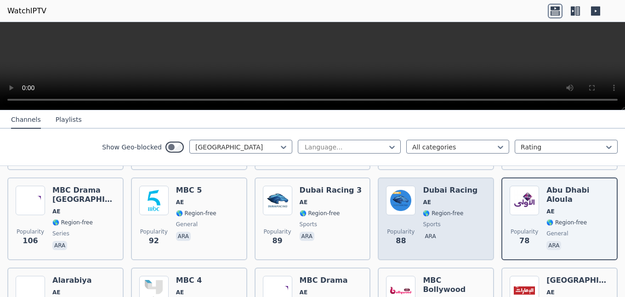
click at [417, 215] on div "Popularity 88 Dubai Racing AE 🌎 Region-free sports ara" at bounding box center [436, 219] width 100 height 66
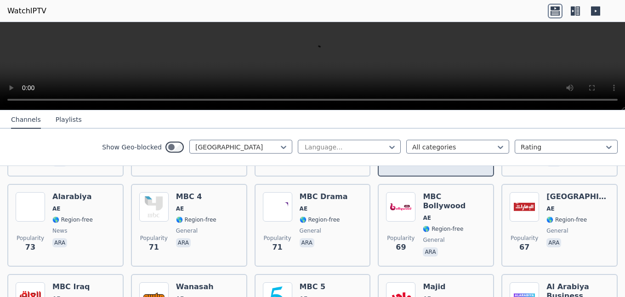
scroll to position [472, 0]
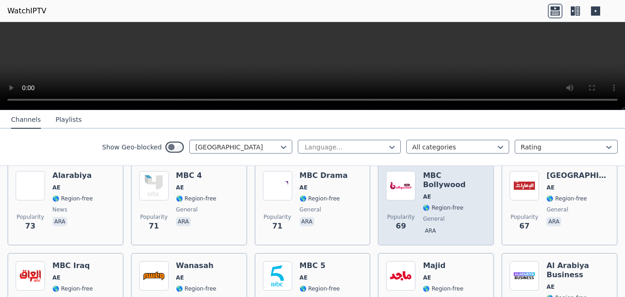
click at [425, 205] on div "Popularity 69 MBC Bollywood AE 🌎 Region-free general ara" at bounding box center [436, 204] width 100 height 66
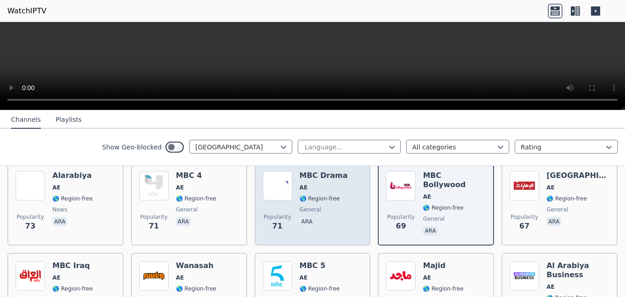
click at [320, 202] on span "🌎 Region-free" at bounding box center [320, 198] width 40 height 7
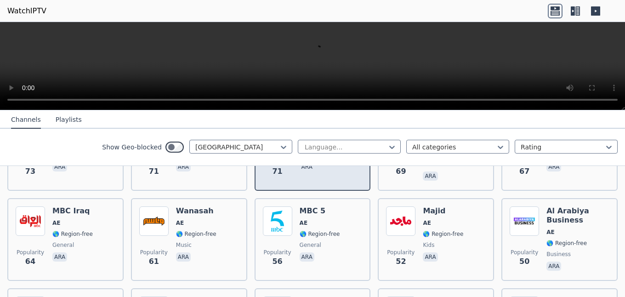
scroll to position [576, 0]
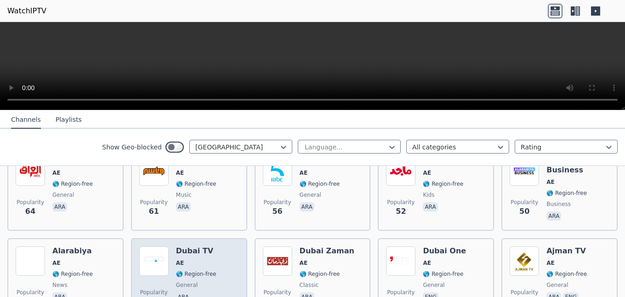
click at [196, 273] on span "🌎 Region-free" at bounding box center [196, 273] width 40 height 7
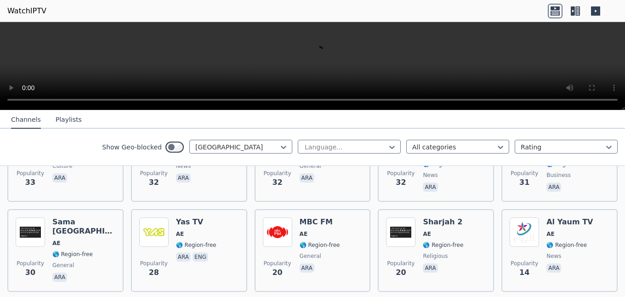
scroll to position [786, 0]
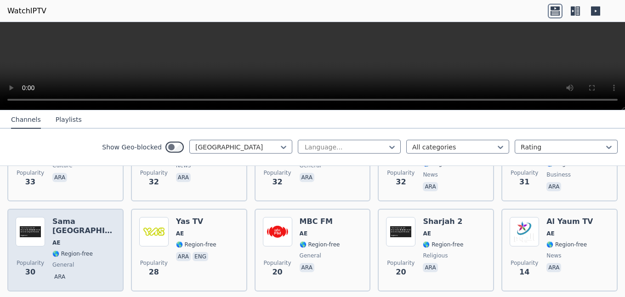
click at [80, 239] on span "AE" at bounding box center [83, 242] width 63 height 7
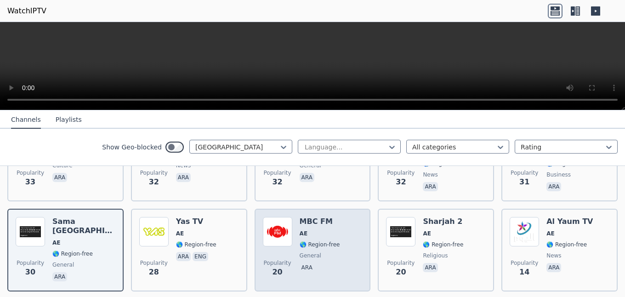
click at [318, 243] on span "🌎 Region-free" at bounding box center [320, 244] width 40 height 7
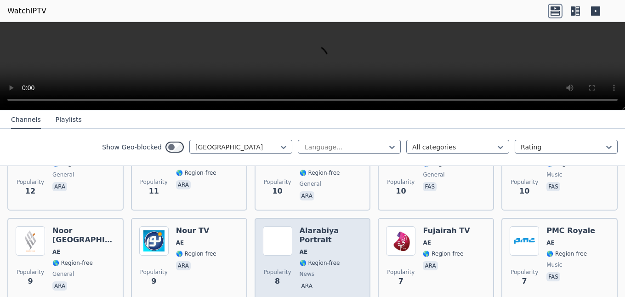
scroll to position [932, 0]
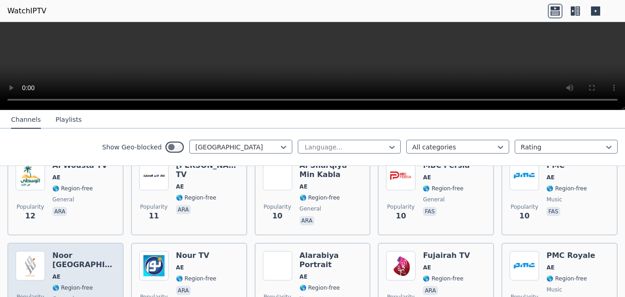
click at [73, 273] on span "AE" at bounding box center [83, 276] width 63 height 7
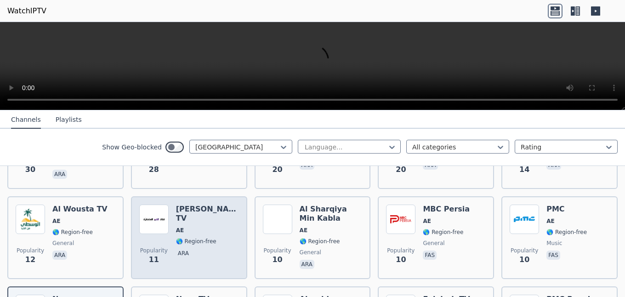
scroll to position [827, 0]
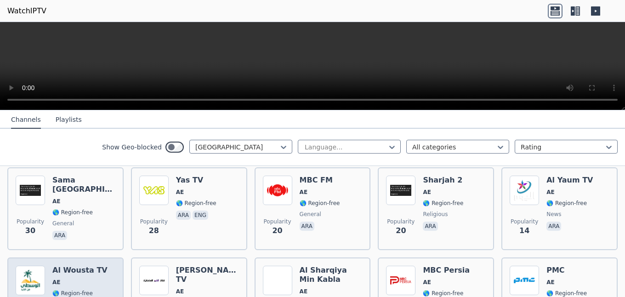
click at [72, 284] on span "AE" at bounding box center [79, 282] width 55 height 7
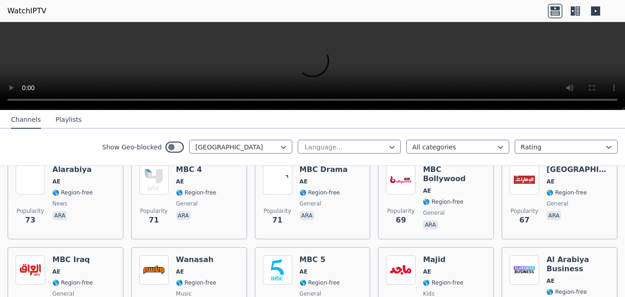
scroll to position [461, 0]
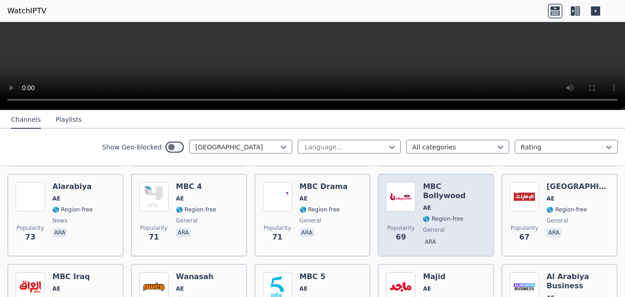
click at [427, 214] on div "MBC Bollywood AE 🌎 Region-free general ara" at bounding box center [454, 215] width 63 height 66
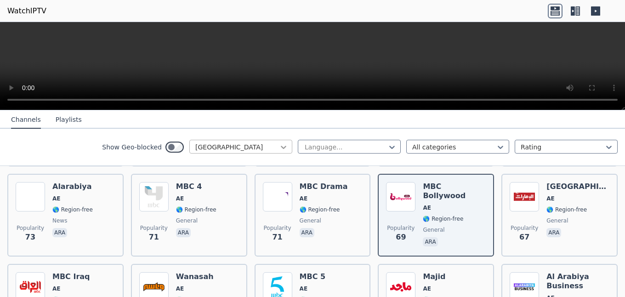
click at [282, 149] on icon at bounding box center [283, 147] width 9 height 9
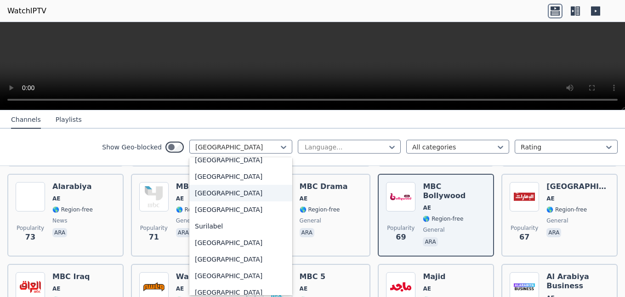
scroll to position [2844, 0]
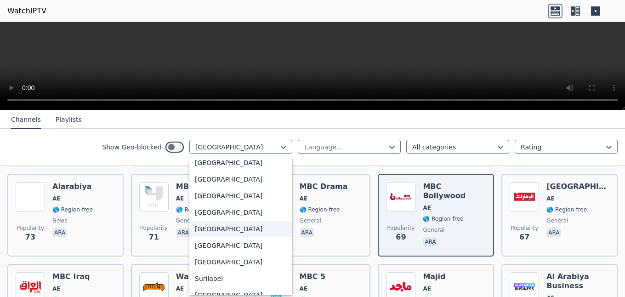
click at [210, 231] on div "[GEOGRAPHIC_DATA]" at bounding box center [240, 229] width 103 height 17
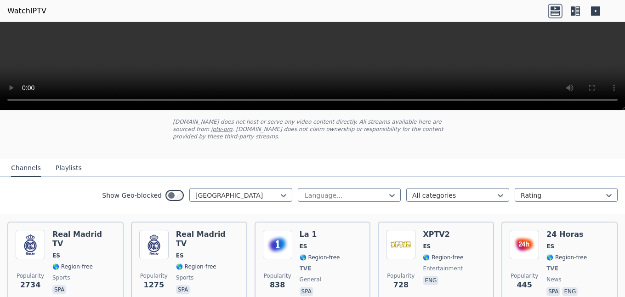
scroll to position [105, 0]
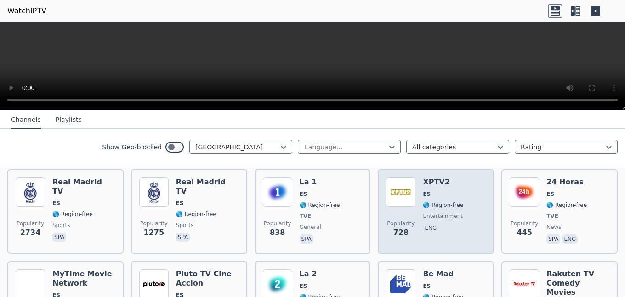
click at [437, 197] on span "ES" at bounding box center [443, 193] width 40 height 7
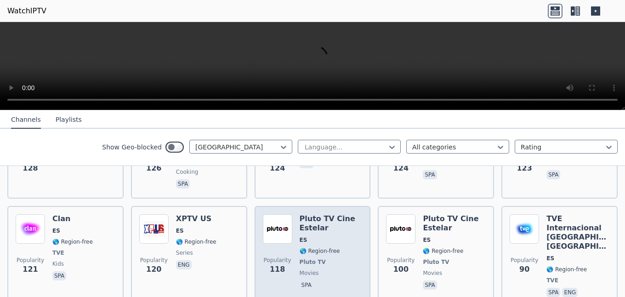
scroll to position [576, 0]
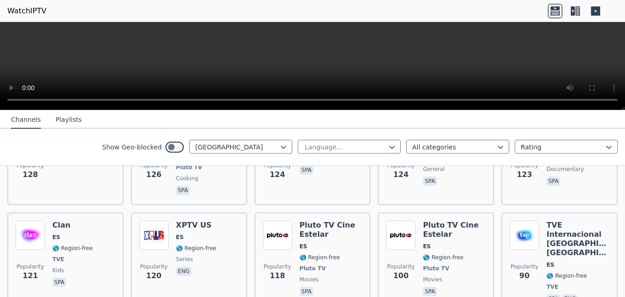
click at [67, 123] on button "Playlists" at bounding box center [69, 119] width 26 height 17
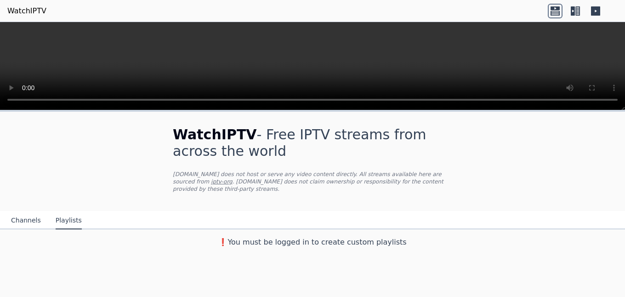
scroll to position [0, 0]
click at [18, 217] on button "Channels" at bounding box center [26, 220] width 30 height 17
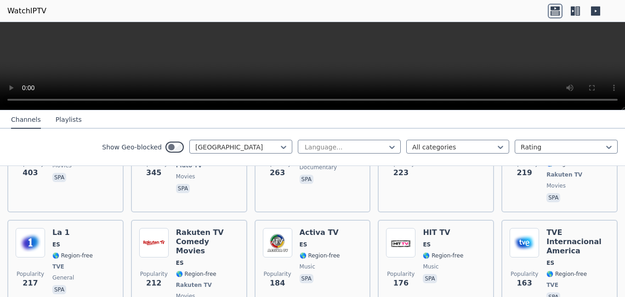
scroll to position [262, 0]
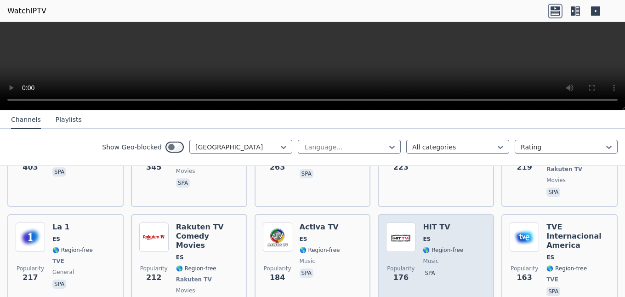
click at [434, 235] on div "HIT TV ES 🌎 Region-free music spa" at bounding box center [443, 265] width 40 height 86
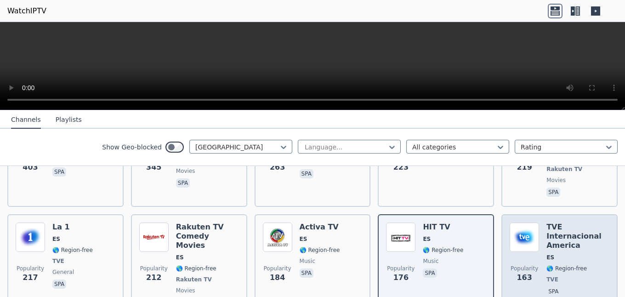
click at [567, 254] on span "ES" at bounding box center [578, 257] width 63 height 7
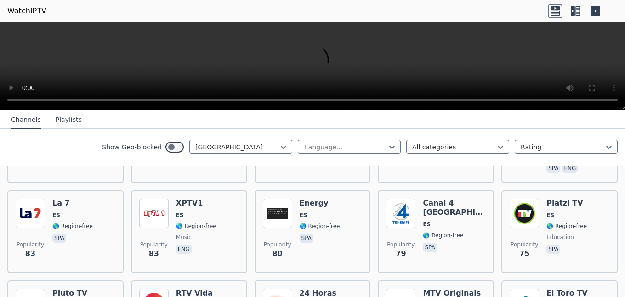
scroll to position [734, 0]
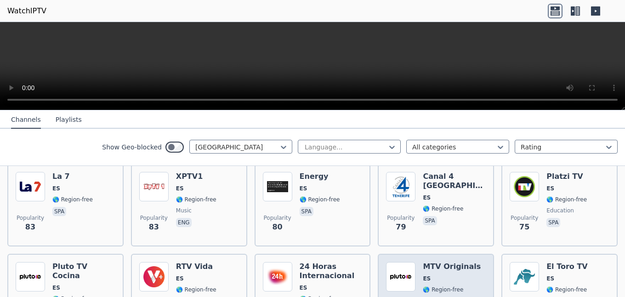
click at [452, 297] on span "Pluto TV" at bounding box center [452, 300] width 58 height 7
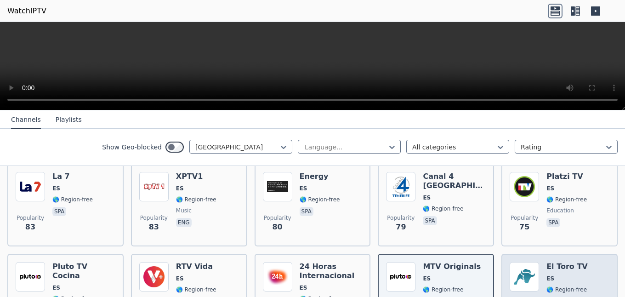
click at [537, 262] on img at bounding box center [524, 276] width 29 height 29
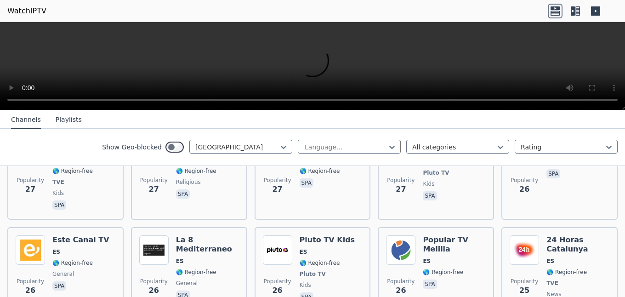
scroll to position [1677, 0]
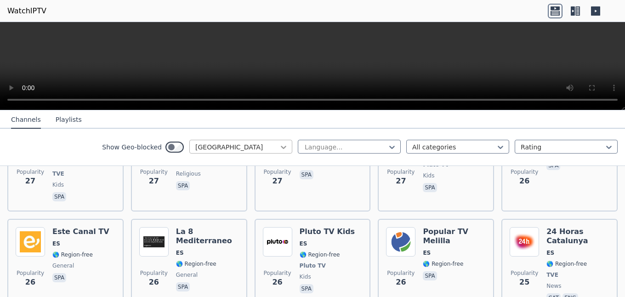
click at [281, 146] on icon at bounding box center [283, 147] width 9 height 9
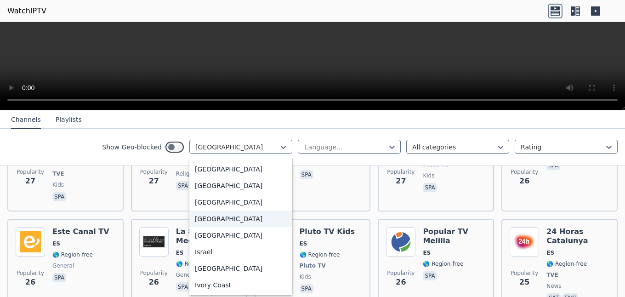
scroll to position [1429, 0]
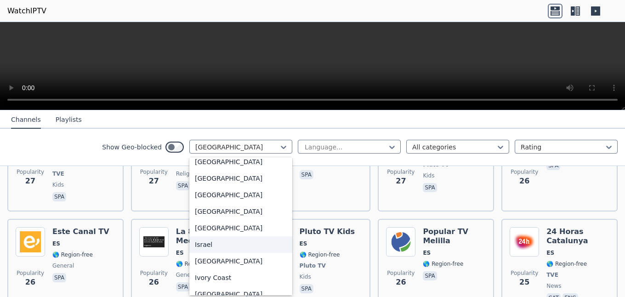
click at [213, 252] on div "Israel" at bounding box center [240, 244] width 103 height 17
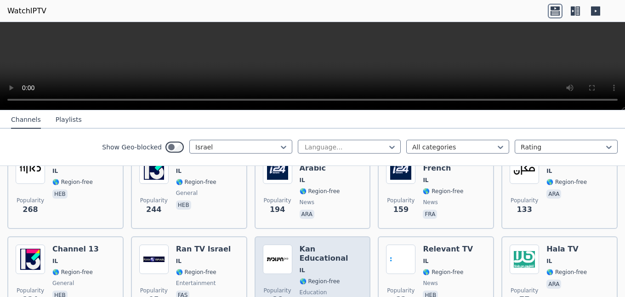
scroll to position [105, 0]
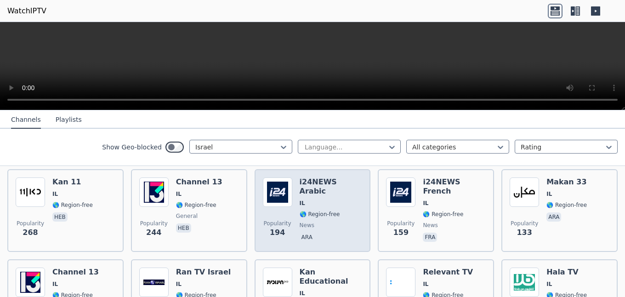
click at [315, 233] on span "ara" at bounding box center [331, 238] width 63 height 11
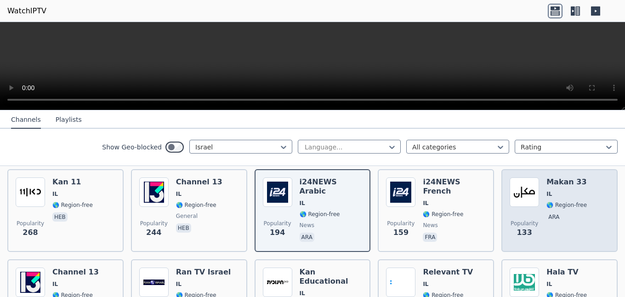
click at [549, 202] on span "🌎 Region-free" at bounding box center [567, 204] width 40 height 7
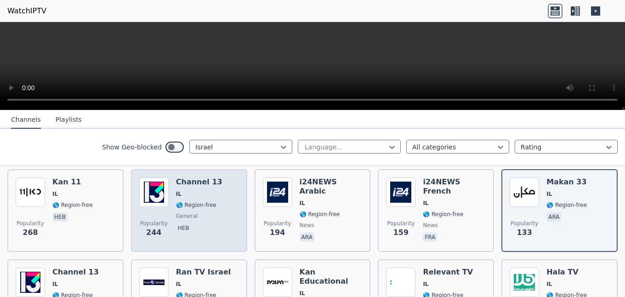
click at [200, 224] on span "heb" at bounding box center [199, 228] width 46 height 11
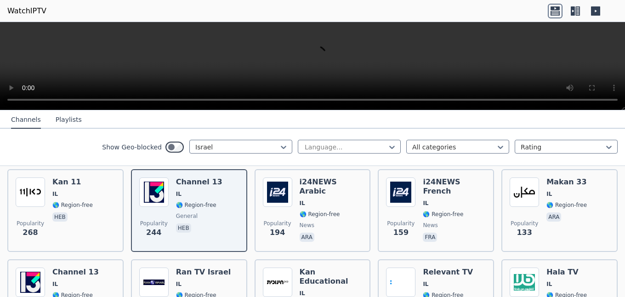
scroll to position [157, 0]
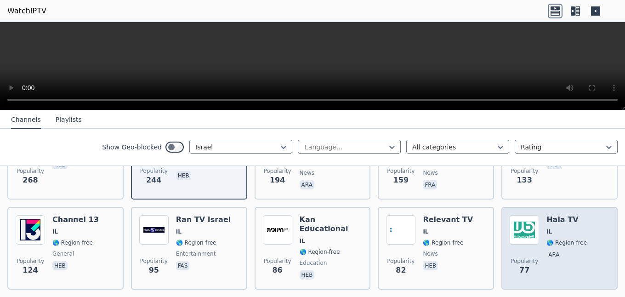
click at [545, 245] on div "Popularity 77 Hala TV IL 🌎 Region-free ara" at bounding box center [560, 248] width 100 height 66
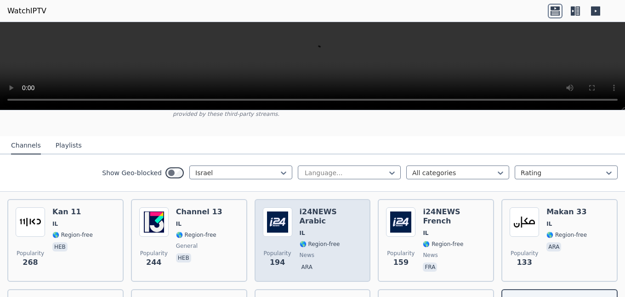
scroll to position [107, 0]
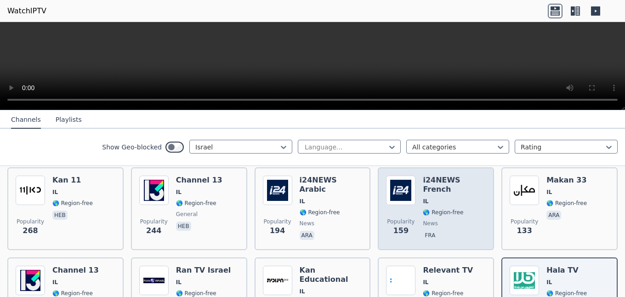
click at [423, 209] on span "🌎 Region-free" at bounding box center [443, 212] width 40 height 7
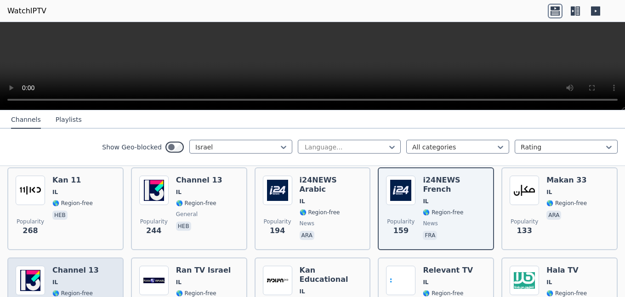
click at [87, 282] on span "IL" at bounding box center [75, 282] width 46 height 7
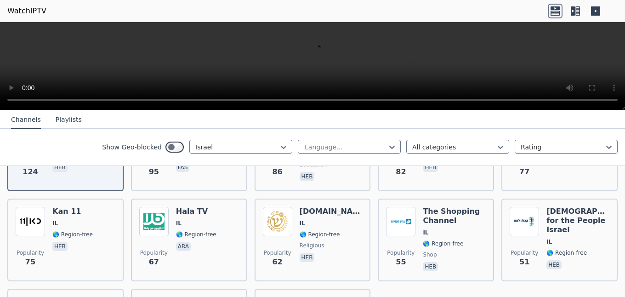
scroll to position [264, 0]
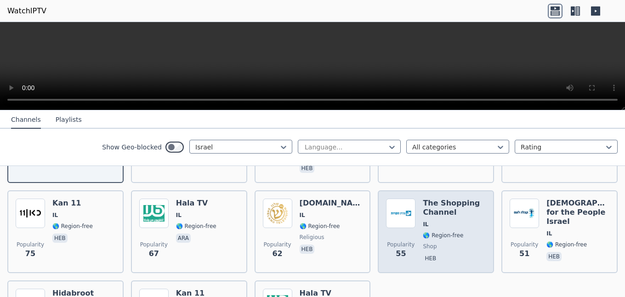
click at [450, 223] on span "IL" at bounding box center [454, 224] width 63 height 7
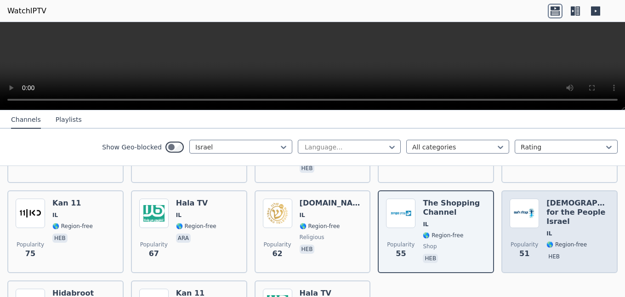
click at [578, 241] on span "🌎 Region-free" at bounding box center [567, 244] width 40 height 7
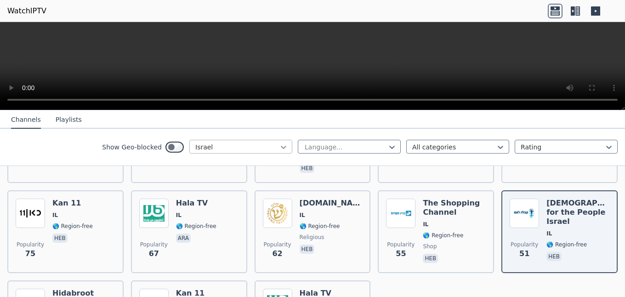
click at [284, 149] on icon at bounding box center [283, 147] width 9 height 9
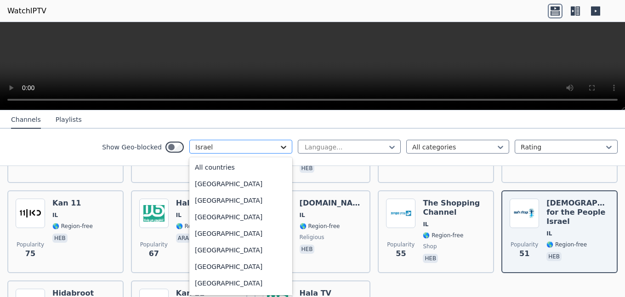
scroll to position [1401, 0]
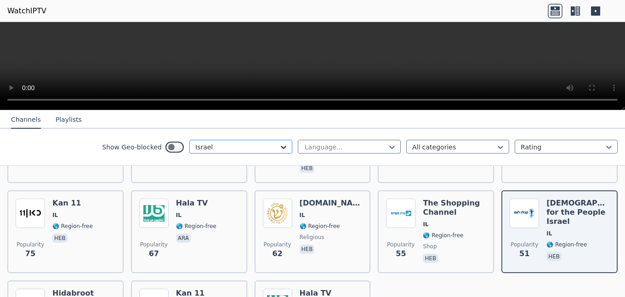
click at [284, 149] on icon at bounding box center [283, 147] width 9 height 9
click at [285, 149] on icon at bounding box center [283, 147] width 9 height 9
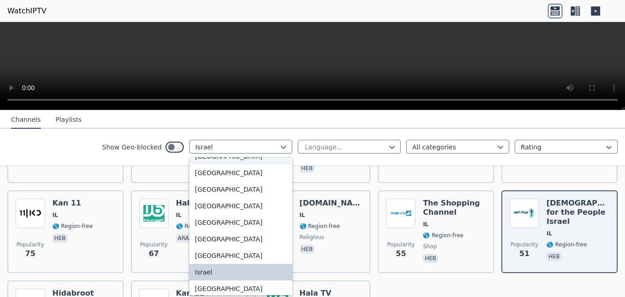
click at [217, 165] on div "[GEOGRAPHIC_DATA]" at bounding box center [240, 156] width 103 height 17
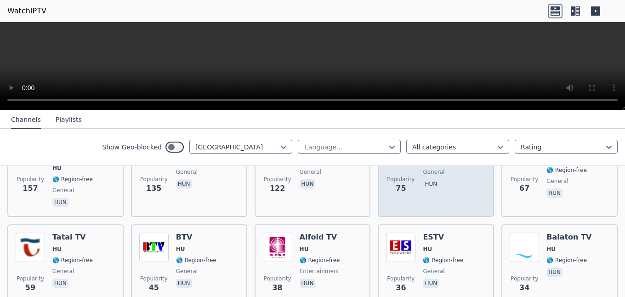
scroll to position [157, 0]
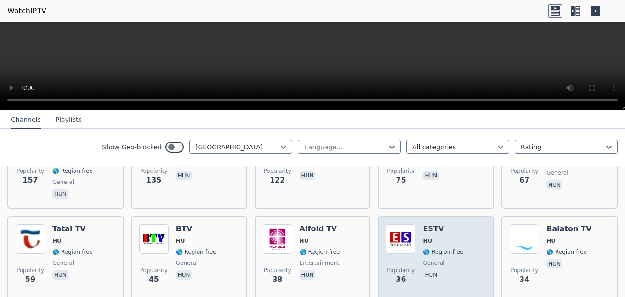
click at [421, 238] on div "Popularity 36 ESTV HU 🌎 Region-free general hun" at bounding box center [436, 257] width 100 height 66
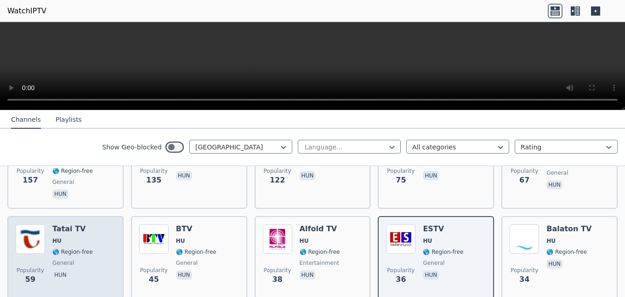
click at [43, 235] on img at bounding box center [30, 238] width 29 height 29
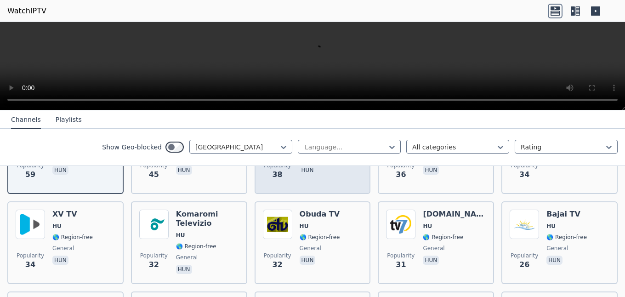
scroll to position [0, 0]
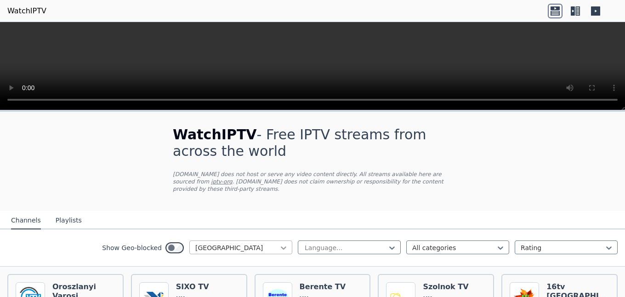
click at [283, 251] on icon at bounding box center [283, 247] width 9 height 9
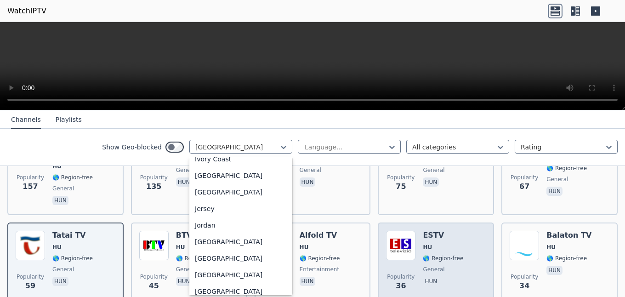
scroll to position [157, 0]
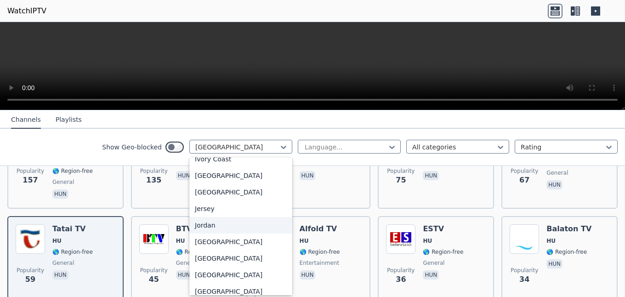
click at [214, 230] on div "Jordan" at bounding box center [240, 225] width 103 height 17
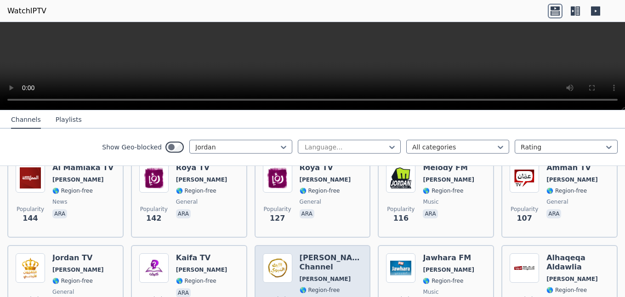
scroll to position [52, 0]
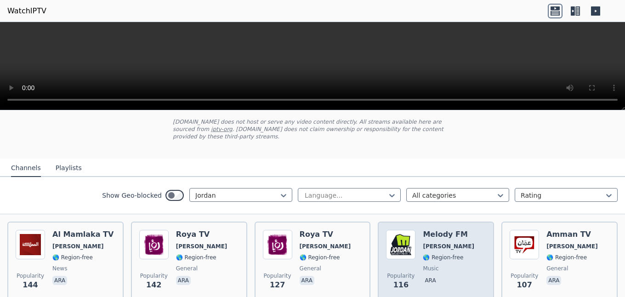
click at [434, 253] on div "Melody FM JO 🌎 Region-free music ara" at bounding box center [448, 263] width 51 height 66
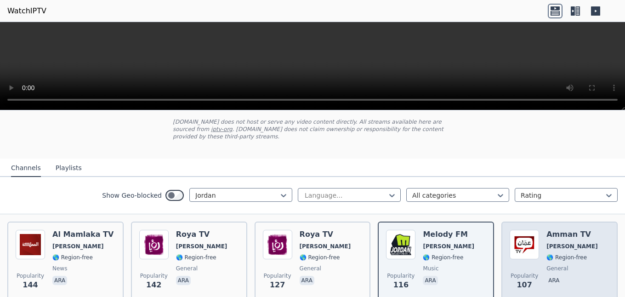
click at [565, 267] on span "general" at bounding box center [558, 268] width 22 height 7
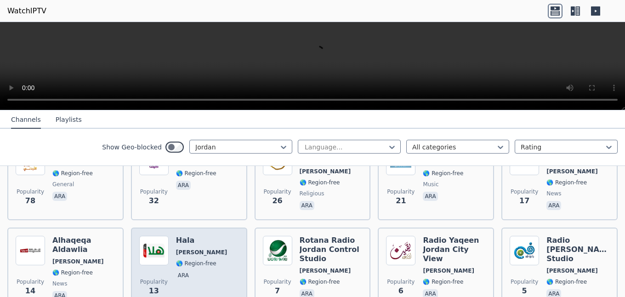
scroll to position [262, 0]
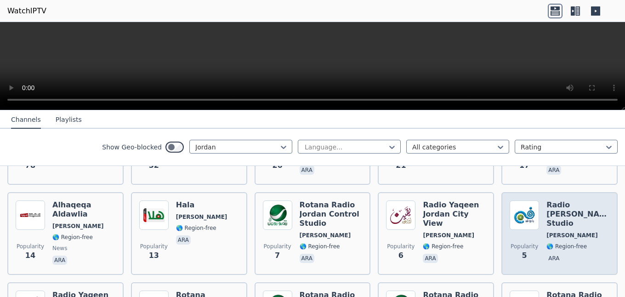
click at [552, 243] on span "🌎 Region-free" at bounding box center [567, 246] width 40 height 7
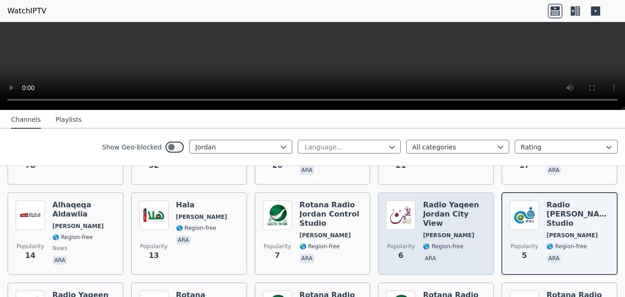
click at [413, 234] on div "Popularity 6" at bounding box center [400, 233] width 29 height 66
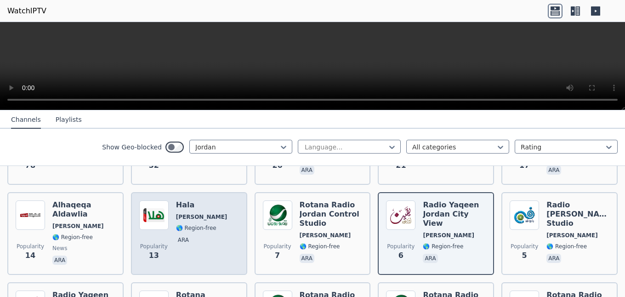
click at [196, 243] on span "ara" at bounding box center [201, 240] width 51 height 11
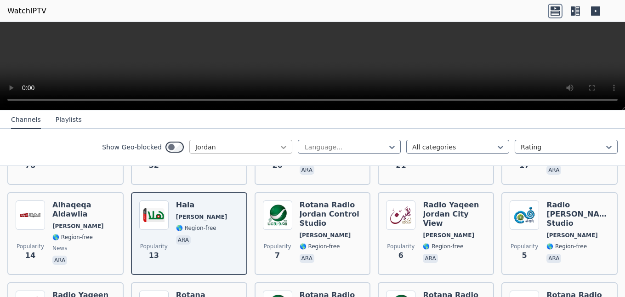
click at [285, 146] on icon at bounding box center [283, 147] width 9 height 9
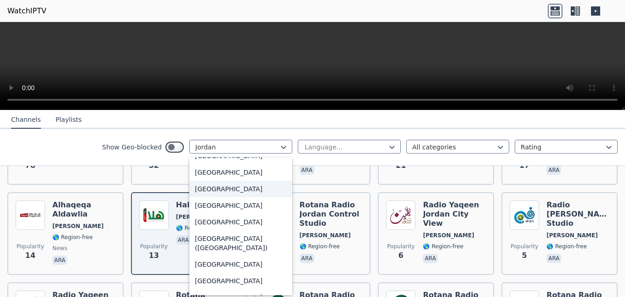
scroll to position [2077, 0]
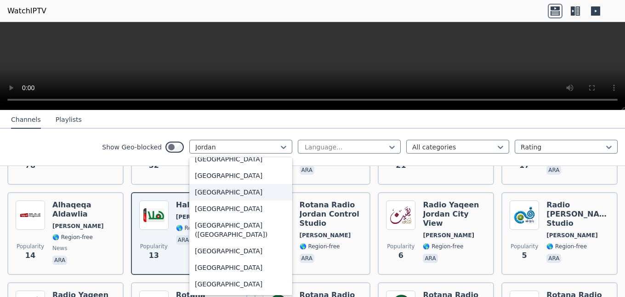
click at [216, 200] on div "[GEOGRAPHIC_DATA]" at bounding box center [240, 192] width 103 height 17
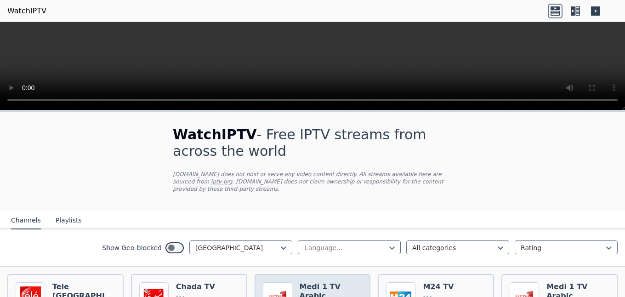
scroll to position [52, 0]
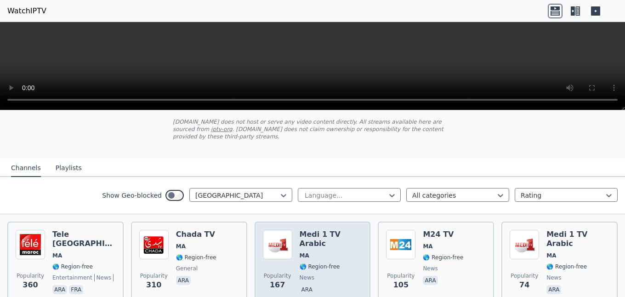
click at [328, 274] on span "news" at bounding box center [331, 277] width 63 height 7
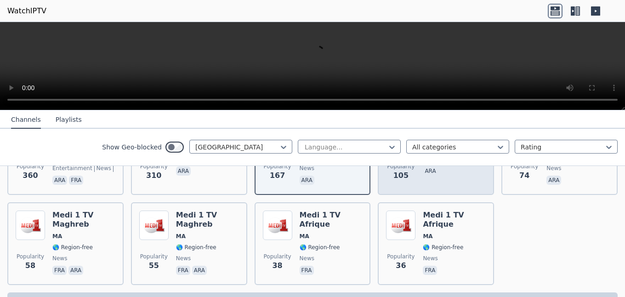
scroll to position [188, 0]
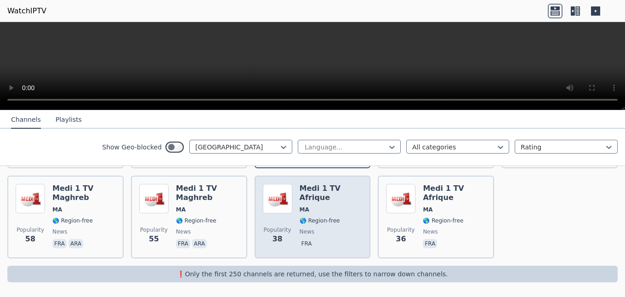
click at [314, 228] on span "news" at bounding box center [307, 231] width 15 height 7
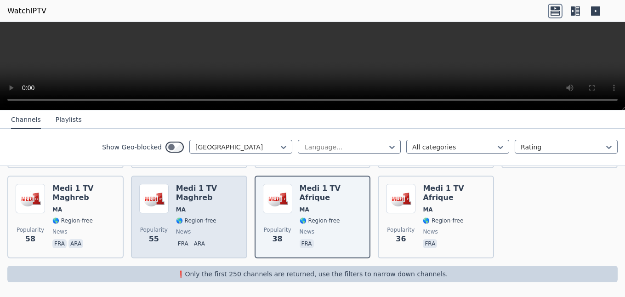
click at [196, 223] on span "🌎 Region-free" at bounding box center [196, 220] width 40 height 7
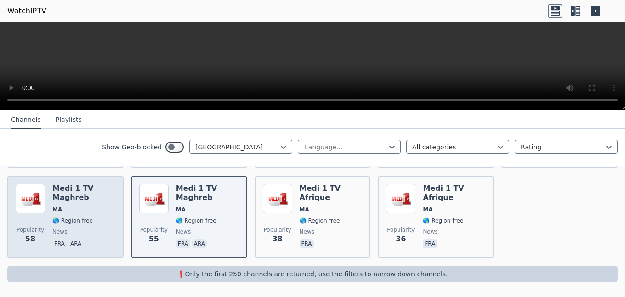
click at [65, 217] on span "🌎 Region-free" at bounding box center [72, 220] width 40 height 7
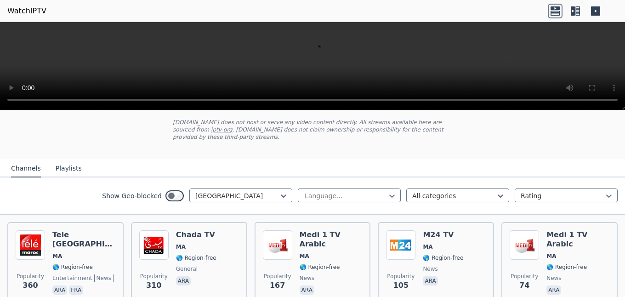
scroll to position [52, 0]
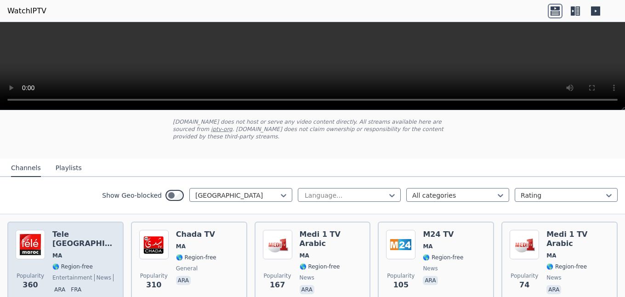
click at [54, 252] on span "MA" at bounding box center [57, 255] width 10 height 7
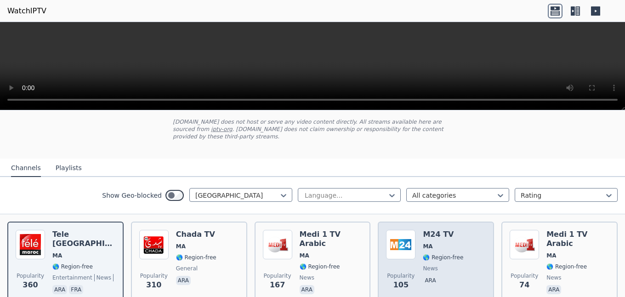
click at [454, 250] on div "M24 TV MA 🌎 Region-free news ara" at bounding box center [443, 263] width 40 height 66
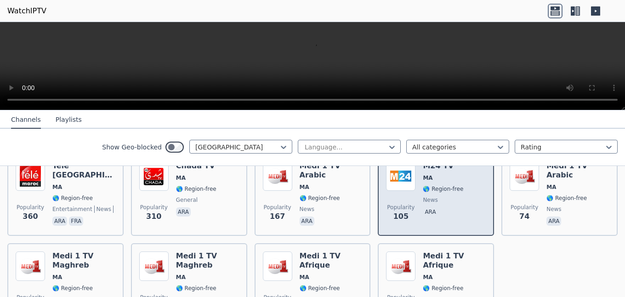
scroll to position [84, 0]
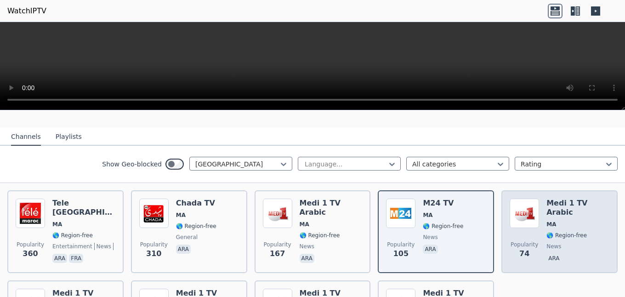
click at [579, 233] on div "Medi 1 TV Arabic MA 🌎 Region-free news ara" at bounding box center [578, 232] width 63 height 66
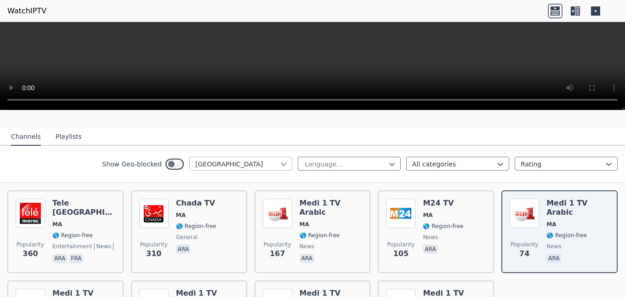
click at [286, 164] on icon at bounding box center [283, 164] width 9 height 9
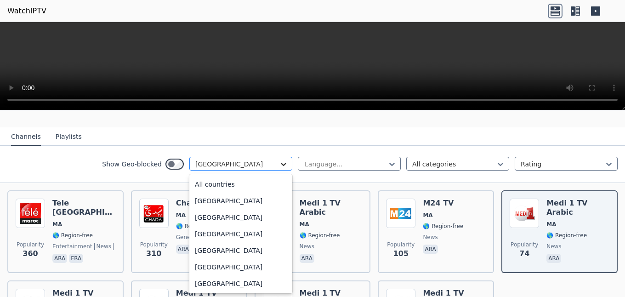
scroll to position [1997, 0]
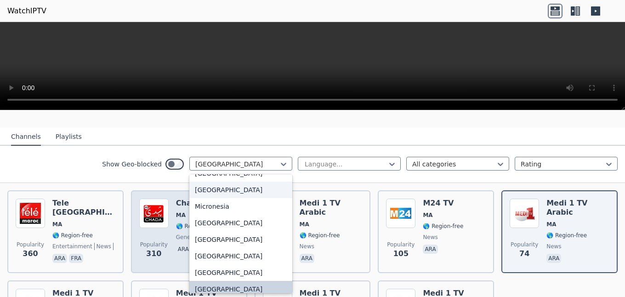
click at [228, 198] on div "[GEOGRAPHIC_DATA]" at bounding box center [240, 190] width 103 height 17
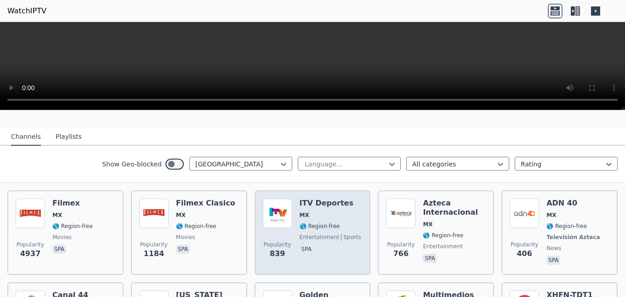
click at [335, 229] on span "🌎 Region-free" at bounding box center [320, 225] width 40 height 7
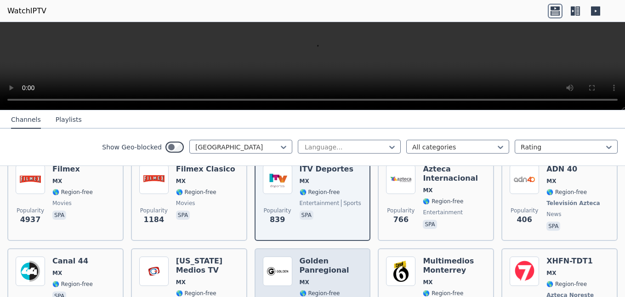
scroll to position [188, 0]
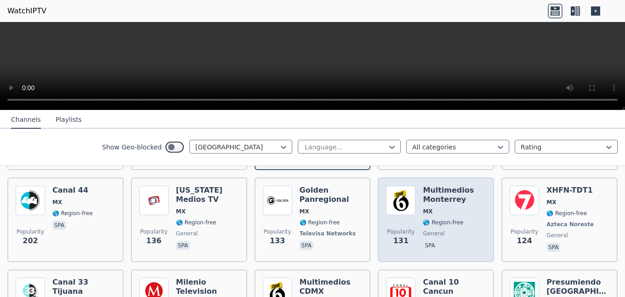
click at [443, 217] on div "Multimedios Monterrey MX 🌎 Region-free general spa" at bounding box center [454, 220] width 63 height 68
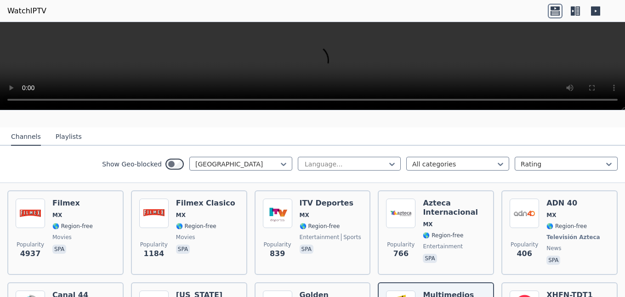
scroll to position [0, 0]
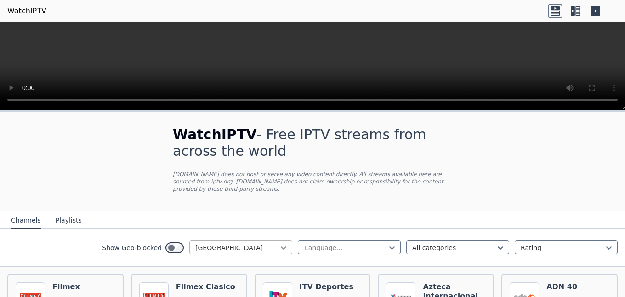
click at [285, 248] on icon at bounding box center [284, 247] width 6 height 3
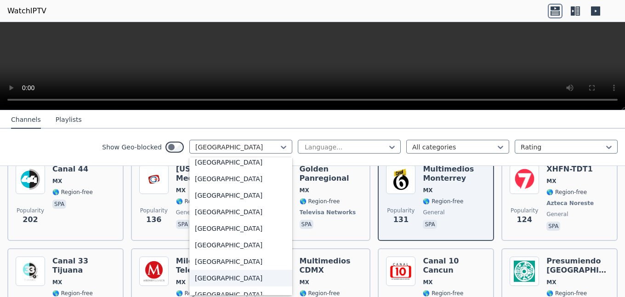
scroll to position [3208, 0]
click at [237, 216] on div "[GEOGRAPHIC_DATA]" at bounding box center [240, 212] width 103 height 17
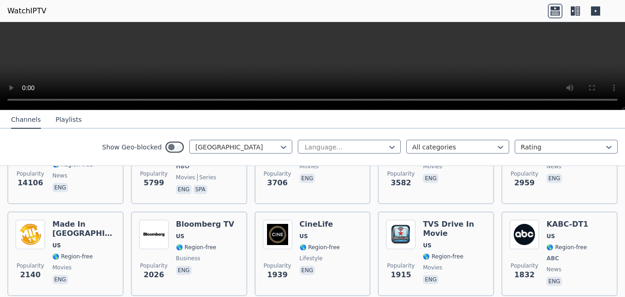
scroll to position [157, 0]
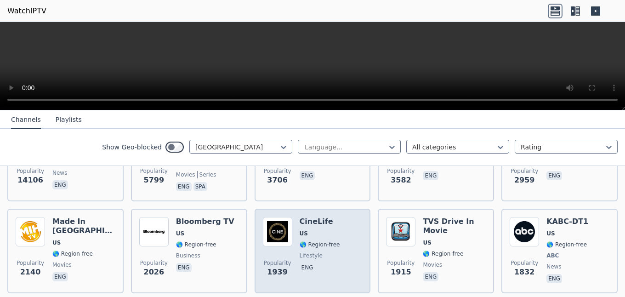
click at [300, 231] on span "US" at bounding box center [304, 233] width 8 height 7
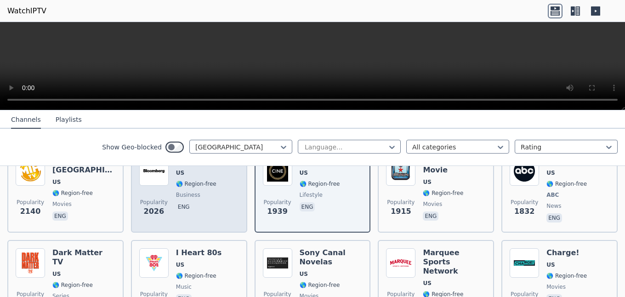
scroll to position [210, 0]
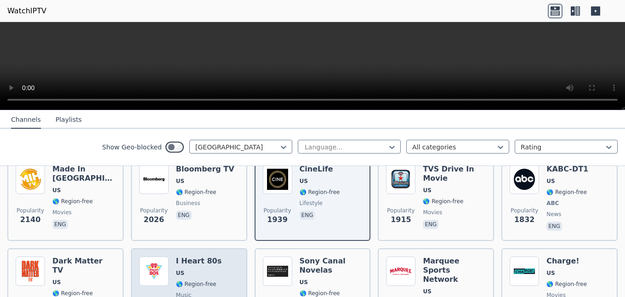
click at [204, 268] on div "I Heart 80s US 🌎 Region-free music eng" at bounding box center [199, 294] width 46 height 75
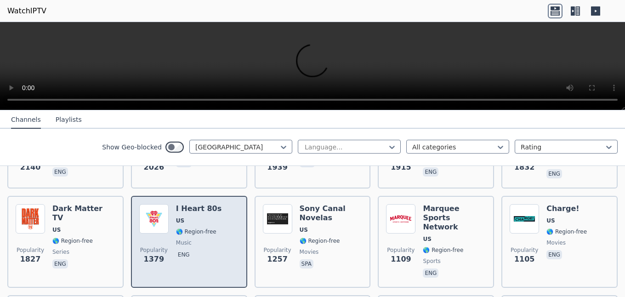
scroll to position [314, 0]
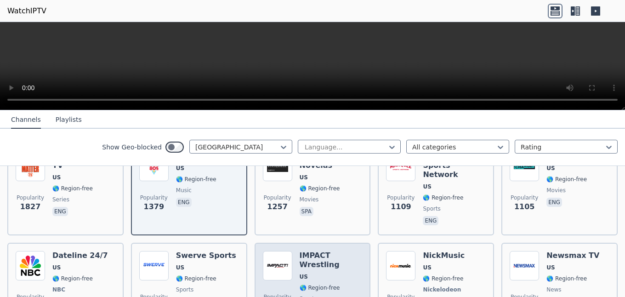
click at [321, 273] on span "US" at bounding box center [331, 276] width 63 height 7
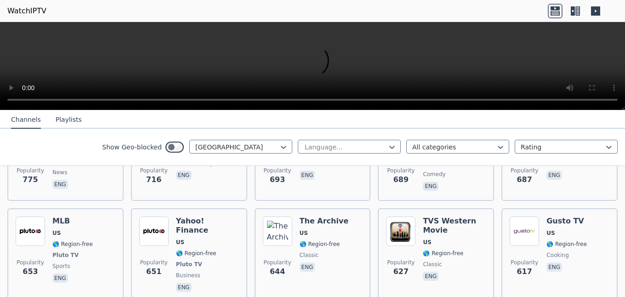
scroll to position [734, 0]
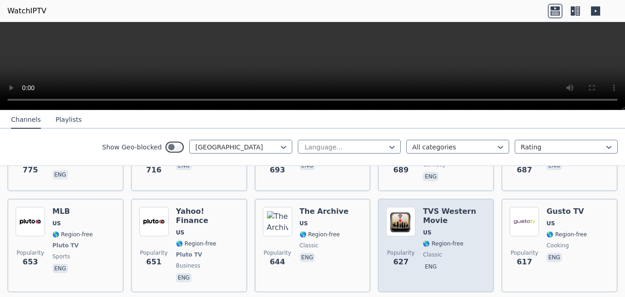
click at [427, 229] on span "US" at bounding box center [427, 232] width 8 height 7
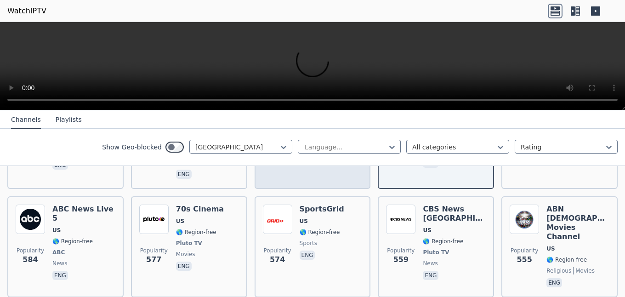
scroll to position [839, 0]
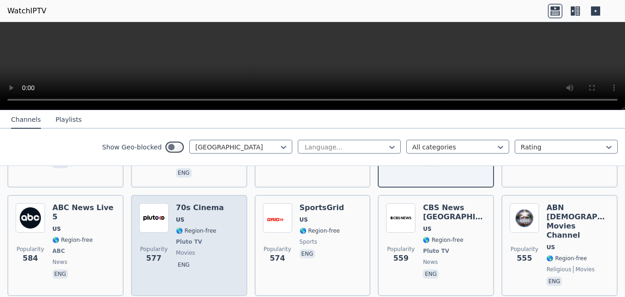
click at [187, 227] on span "🌎 Region-free" at bounding box center [196, 230] width 40 height 7
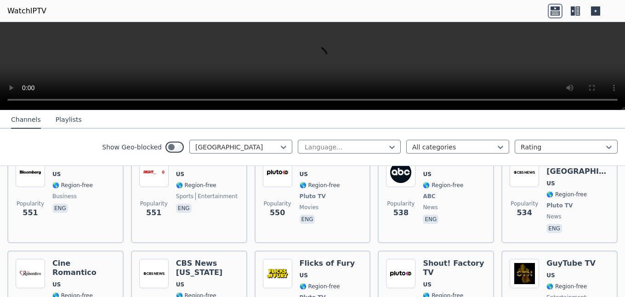
scroll to position [996, 0]
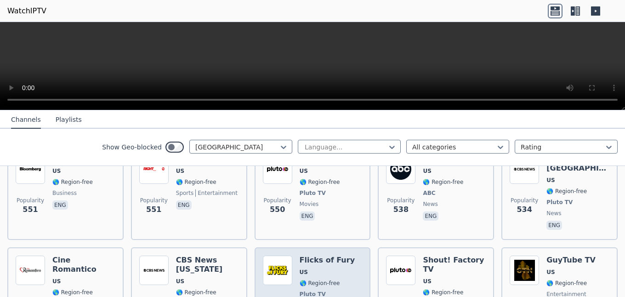
click at [325, 291] on span "Pluto TV" at bounding box center [327, 294] width 55 height 7
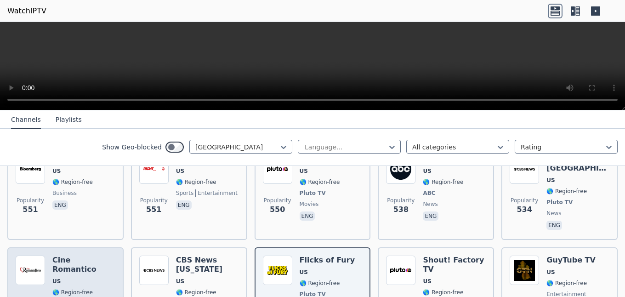
click at [89, 289] on span "🌎 Region-free" at bounding box center [72, 292] width 40 height 7
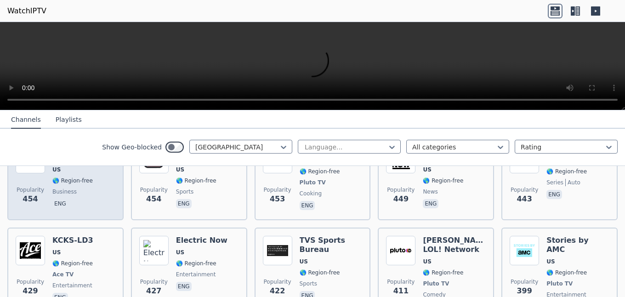
scroll to position [1310, 0]
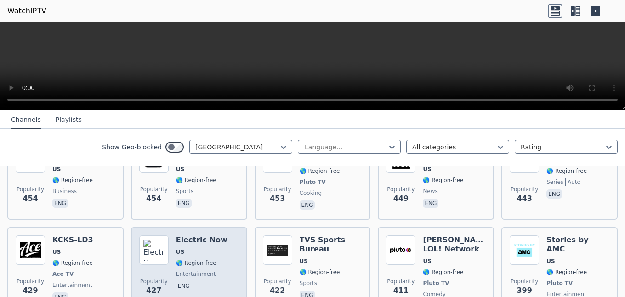
click at [200, 235] on div "Electric Now US 🌎 Region-free entertainment eng" at bounding box center [201, 273] width 51 height 77
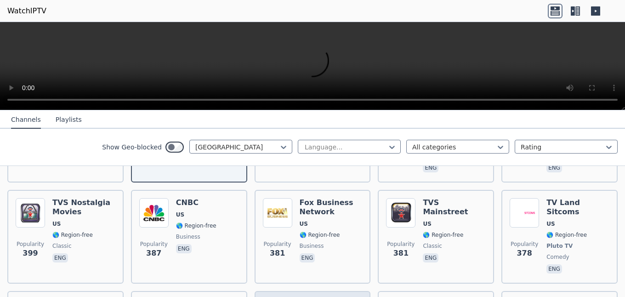
scroll to position [1572, 0]
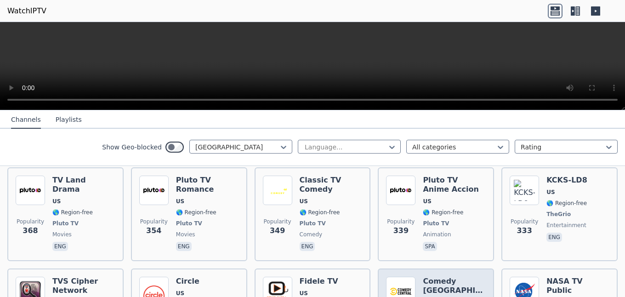
click at [434, 297] on span "US" at bounding box center [454, 302] width 63 height 7
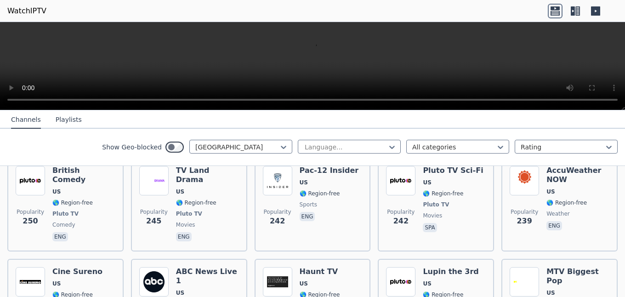
scroll to position [1887, 0]
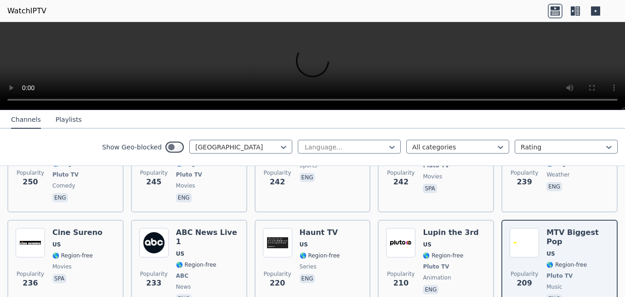
scroll to position [1991, 0]
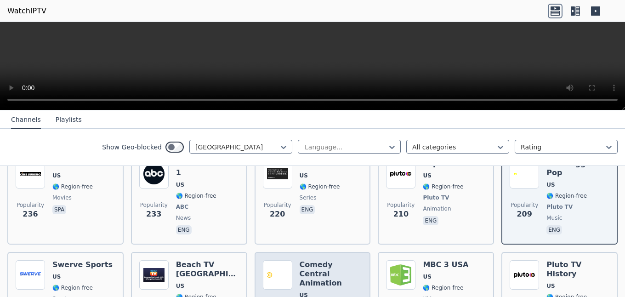
click at [320, 260] on h6 "Comedy Central Animation" at bounding box center [331, 274] width 63 height 28
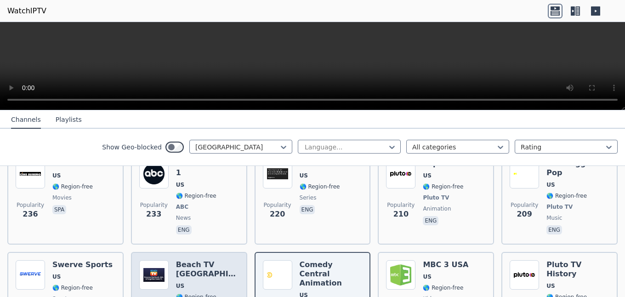
click at [183, 293] on span "🌎 Region-free" at bounding box center [196, 296] width 40 height 7
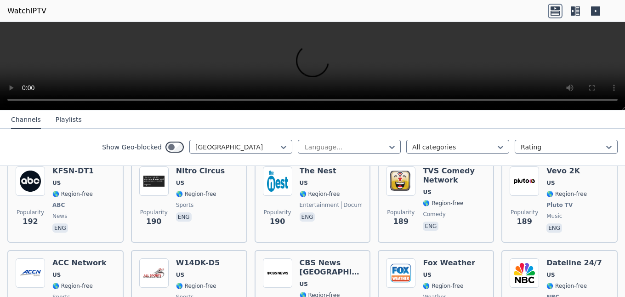
scroll to position [2358, 0]
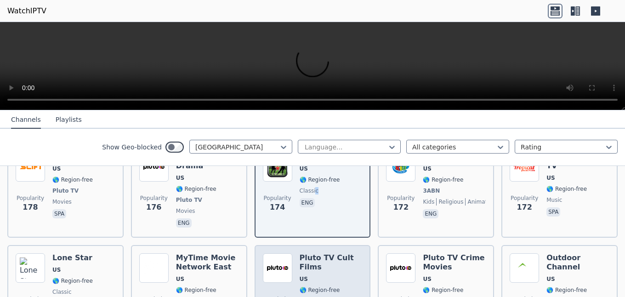
scroll to position [2516, 0]
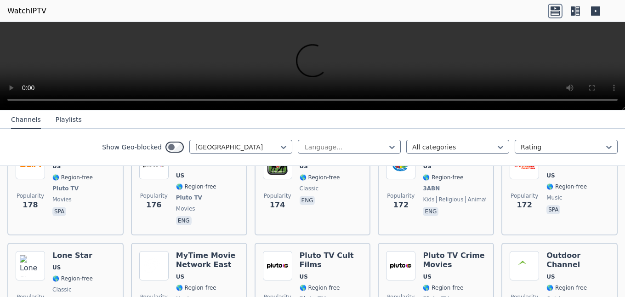
scroll to position [2568, 0]
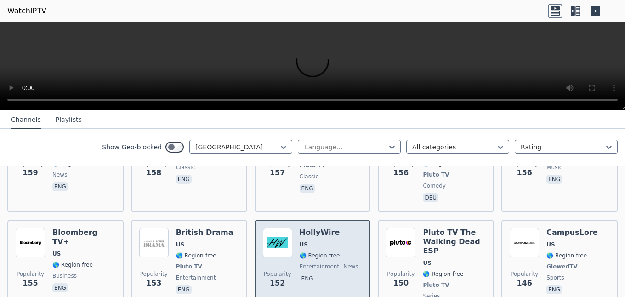
scroll to position [2778, 0]
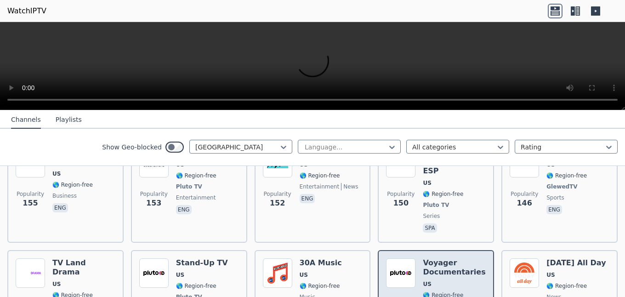
scroll to position [2882, 0]
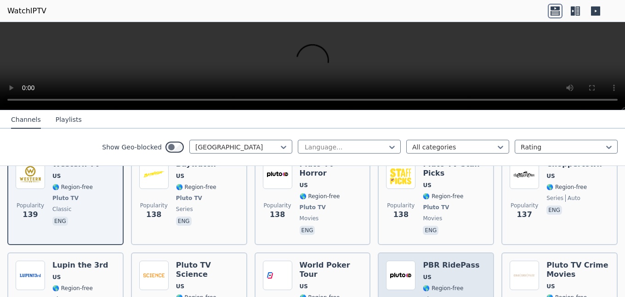
scroll to position [3040, 0]
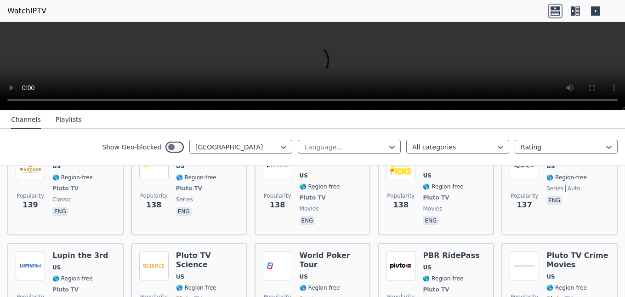
scroll to position [3092, 0]
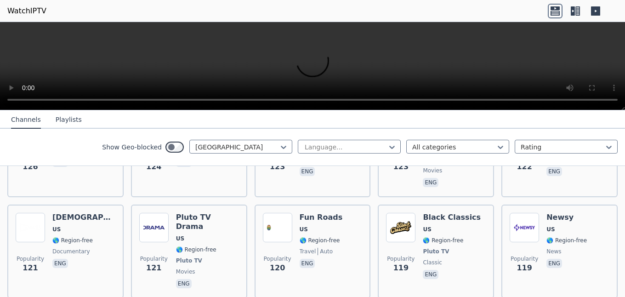
scroll to position [3564, 0]
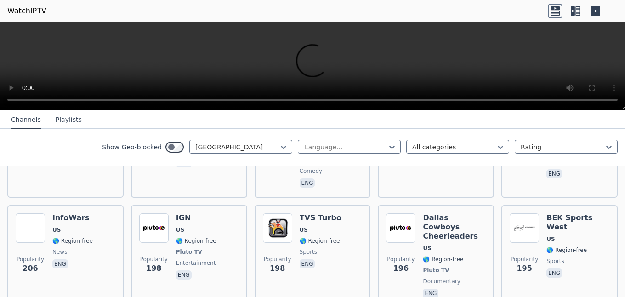
scroll to position [1782, 0]
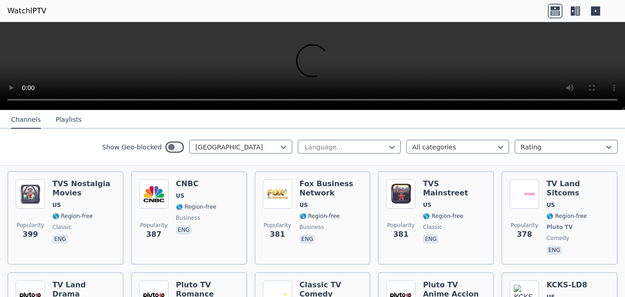
scroll to position [1153, 0]
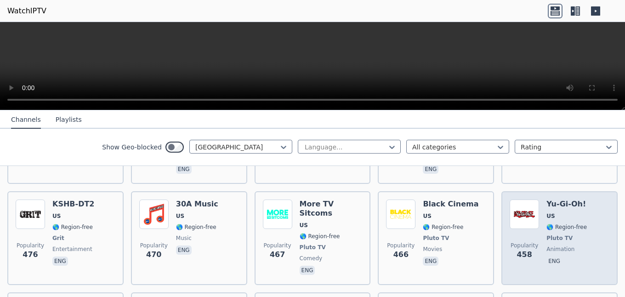
click at [559, 234] on span "Pluto TV" at bounding box center [560, 237] width 26 height 7
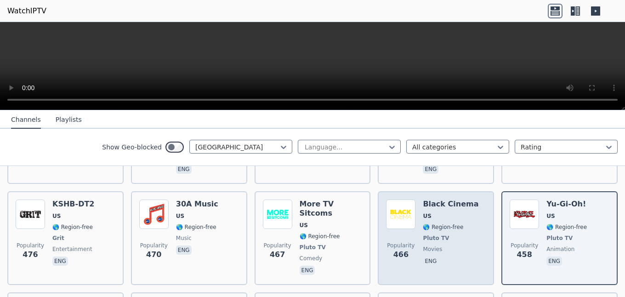
click at [438, 208] on div "Black Cinema US 🌎 Region-free Pluto TV movies eng" at bounding box center [451, 238] width 56 height 77
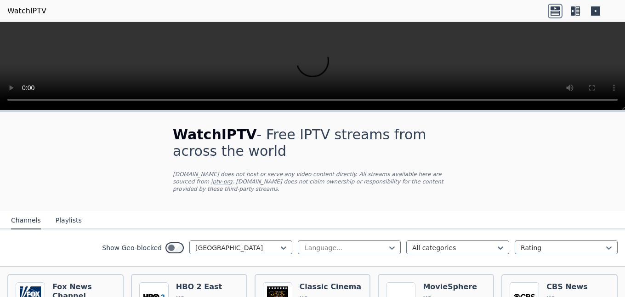
scroll to position [52, 0]
